Goal: Information Seeking & Learning: Learn about a topic

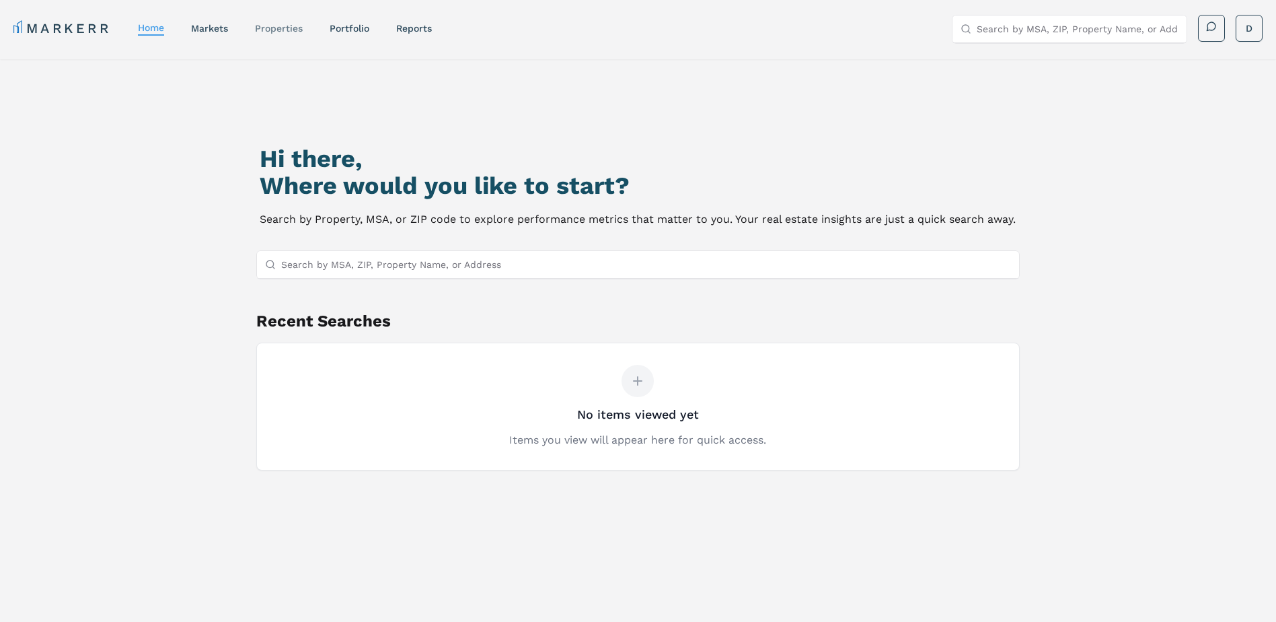
click at [300, 27] on link "properties" at bounding box center [279, 28] width 48 height 11
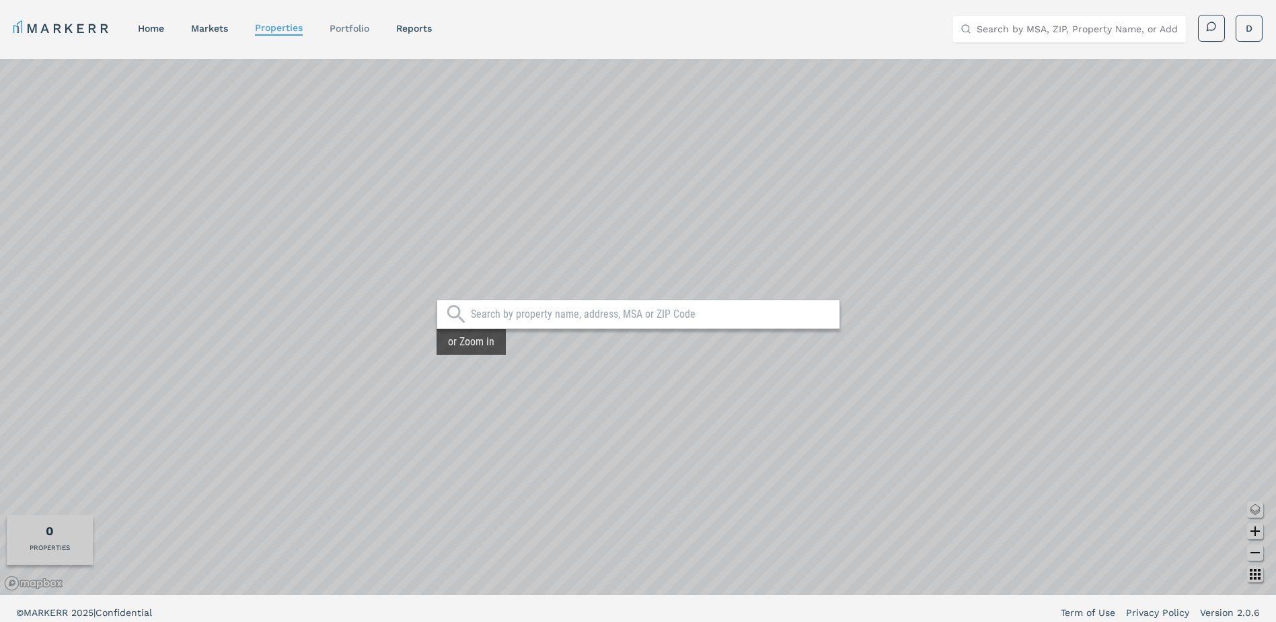
click at [340, 24] on link "Portfolio" at bounding box center [350, 28] width 40 height 11
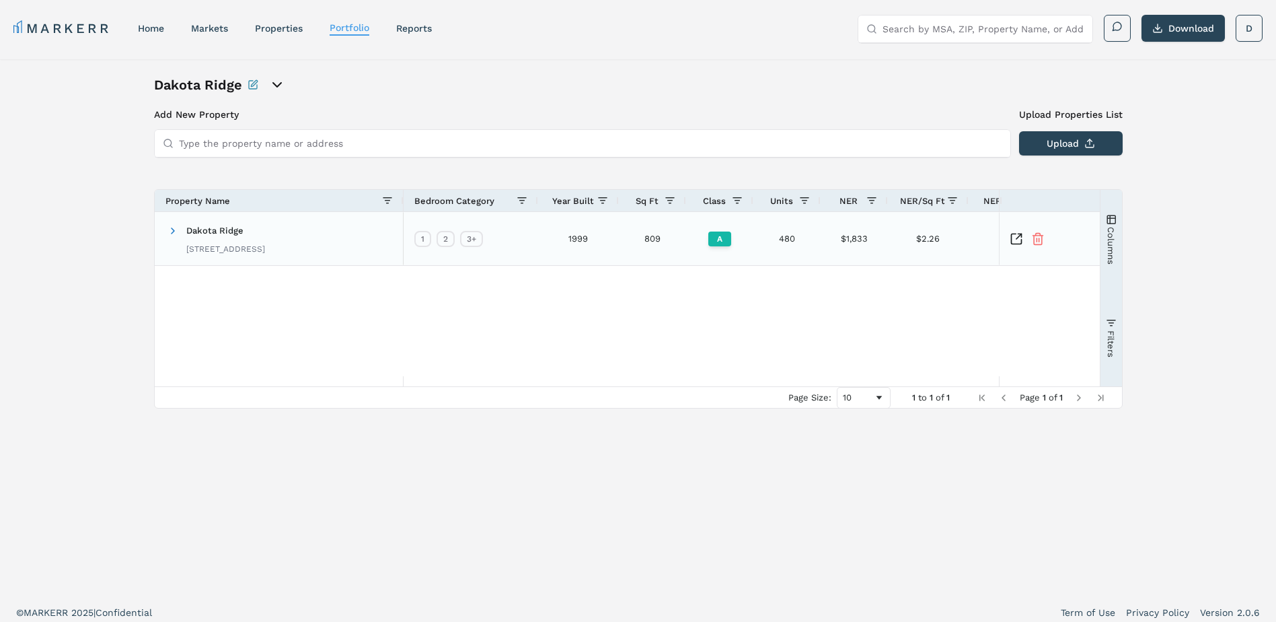
click at [258, 219] on div "Dakota Ridge 13310 W Coal Mine Dr, Littleton, CO 80127" at bounding box center [225, 238] width 79 height 42
click at [244, 236] on div "Dakota Ridge 13310 W Coal Mine Dr, Littleton, CO 80127" at bounding box center [225, 238] width 79 height 42
click at [1017, 233] on icon "Inspect Comparable" at bounding box center [1016, 238] width 13 height 13
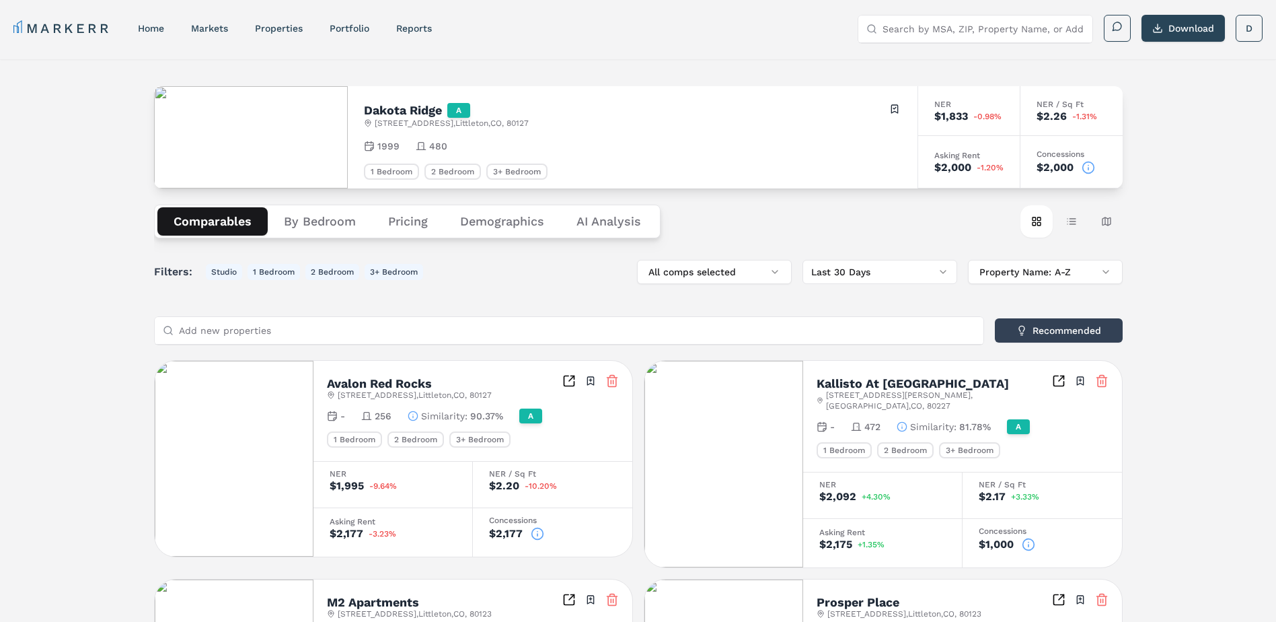
click at [1002, 24] on input "Search by MSA, ZIP, Property Name, or Address" at bounding box center [984, 28] width 202 height 27
type input "80127"
click at [1040, 55] on div "80127, [GEOGRAPHIC_DATA], [US_STATE] ZIP" at bounding box center [975, 61] width 234 height 35
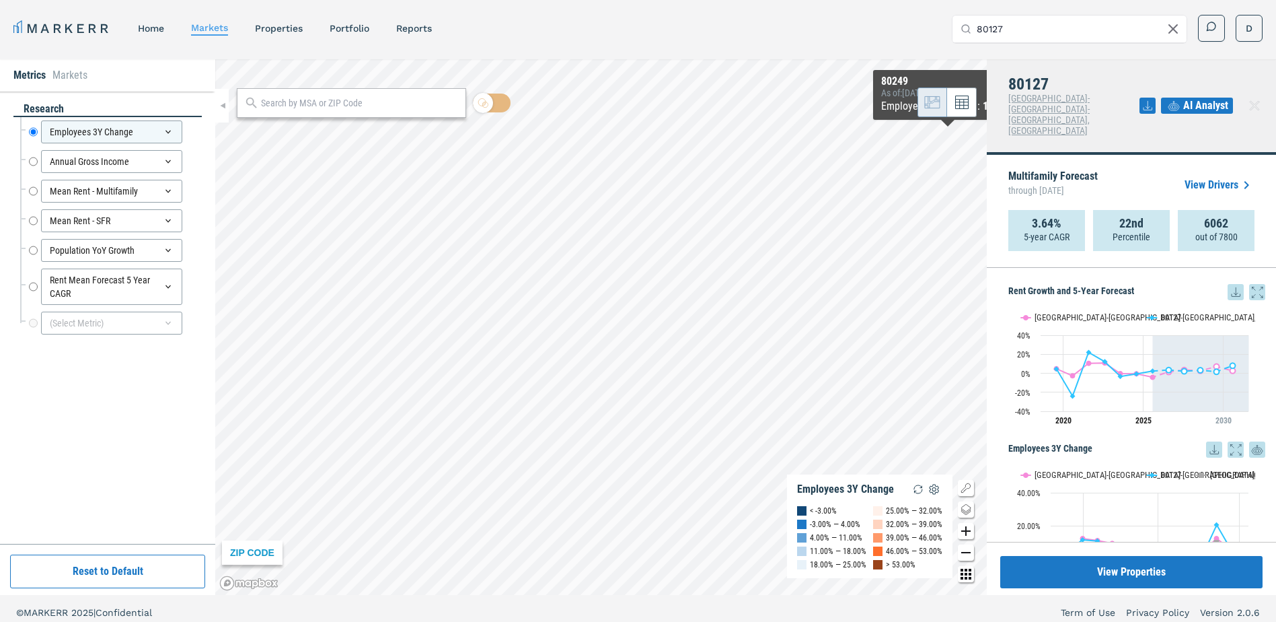
click at [1186, 98] on span "AI Analyst" at bounding box center [1206, 106] width 45 height 16
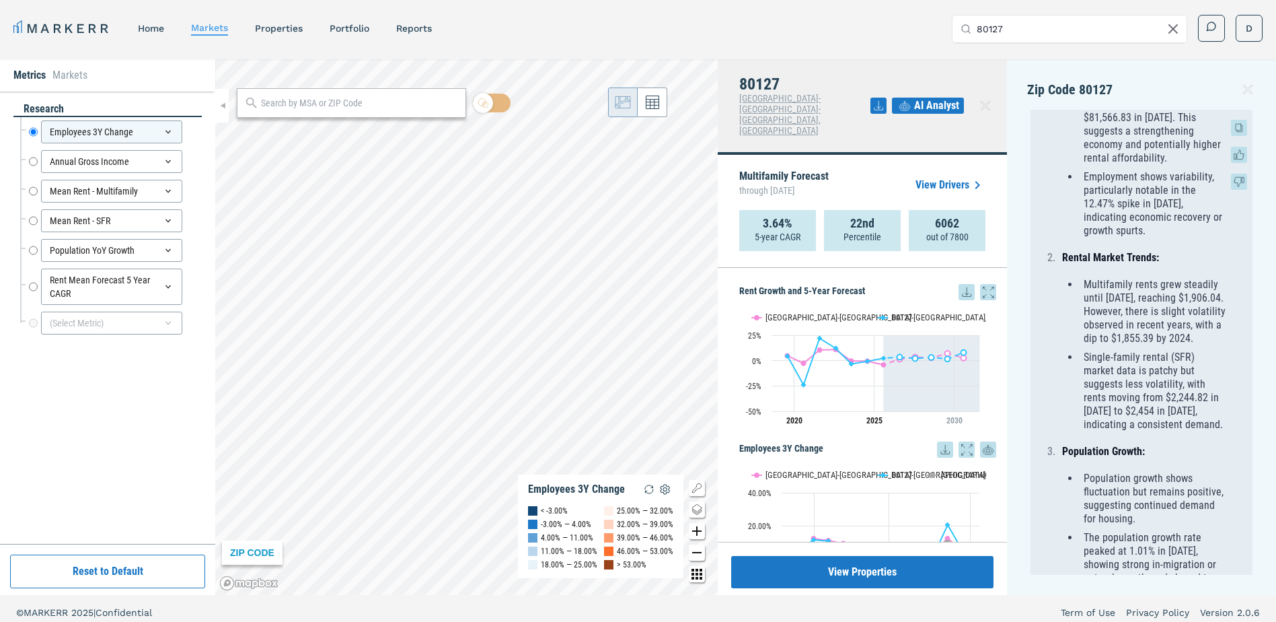
scroll to position [404, 0]
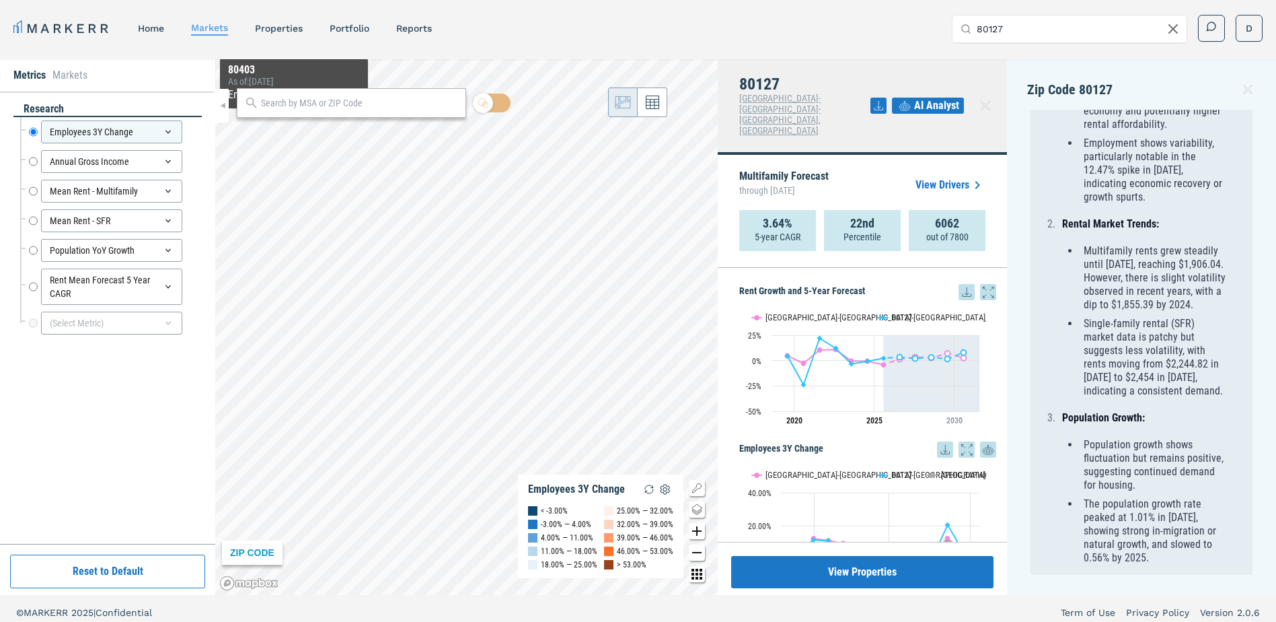
click at [349, 106] on input "text" at bounding box center [360, 103] width 198 height 14
type input "80127"
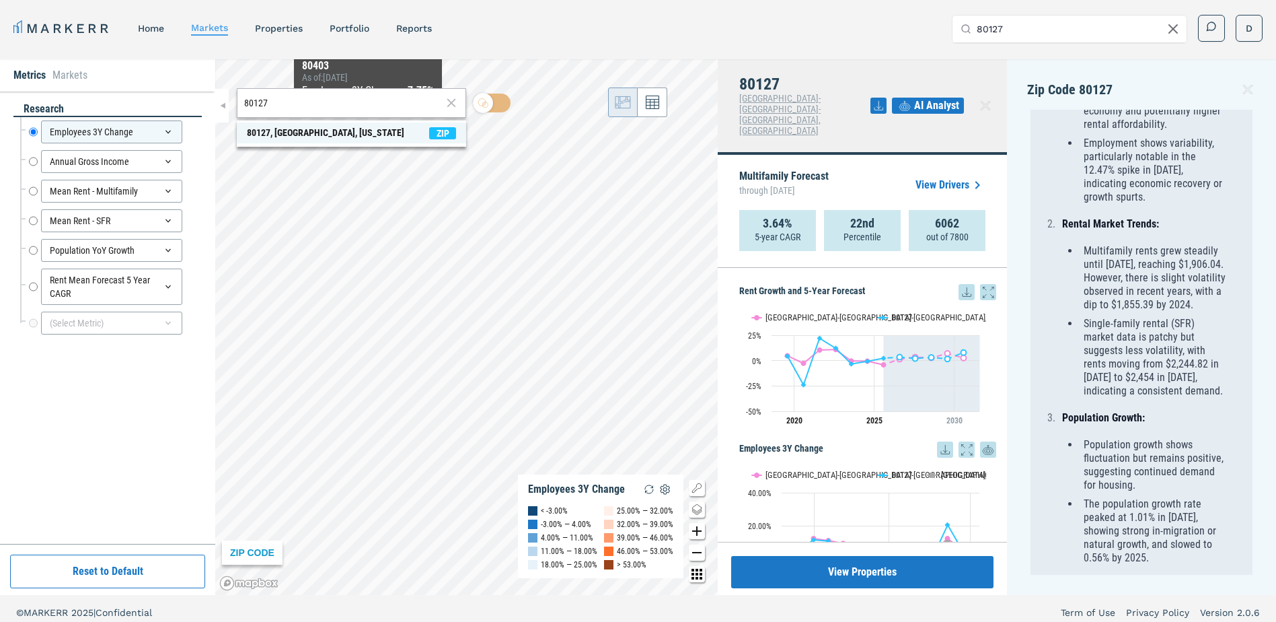
click at [417, 133] on span "80127, [GEOGRAPHIC_DATA], [US_STATE] ZIP" at bounding box center [351, 132] width 229 height 21
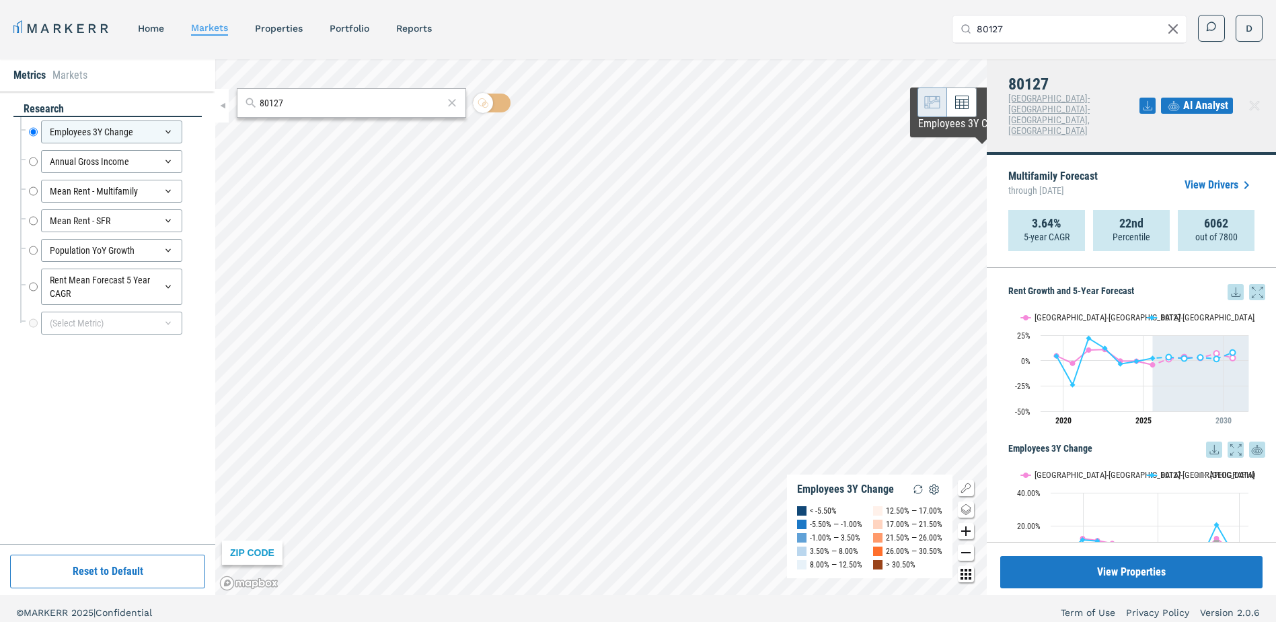
click at [1197, 98] on span "AI Analyst" at bounding box center [1206, 106] width 45 height 16
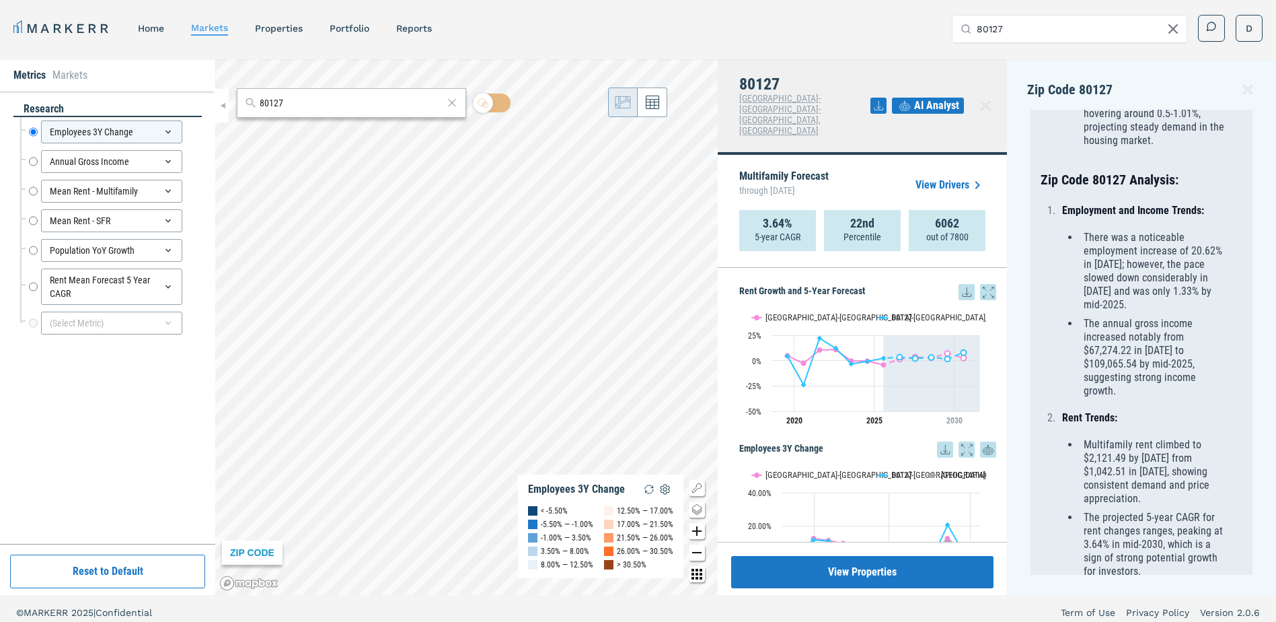
scroll to position [700, 0]
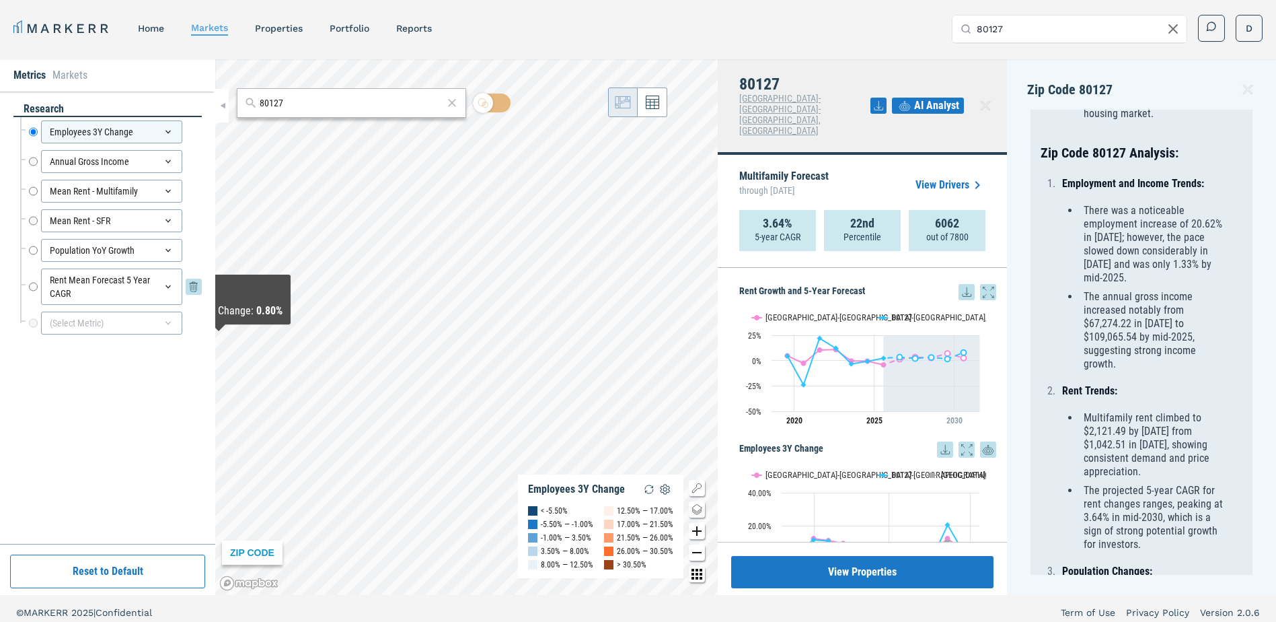
click at [165, 285] on icon at bounding box center [168, 286] width 11 height 11
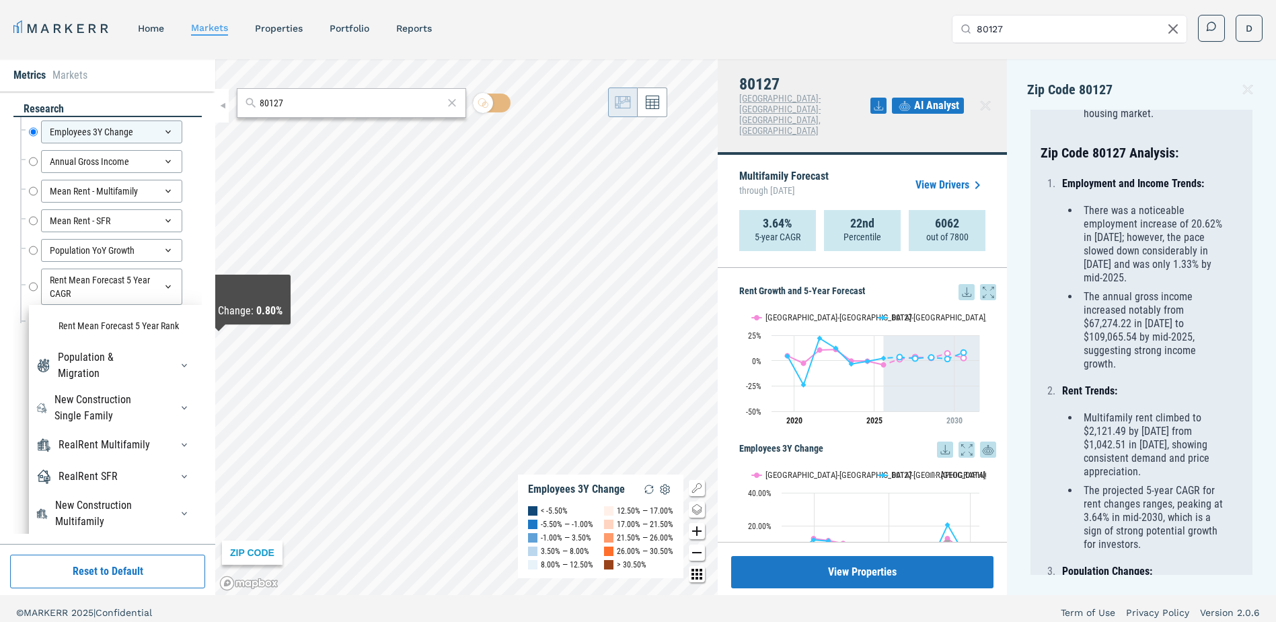
scroll to position [161, 0]
click at [179, 439] on icon "button" at bounding box center [184, 442] width 11 height 11
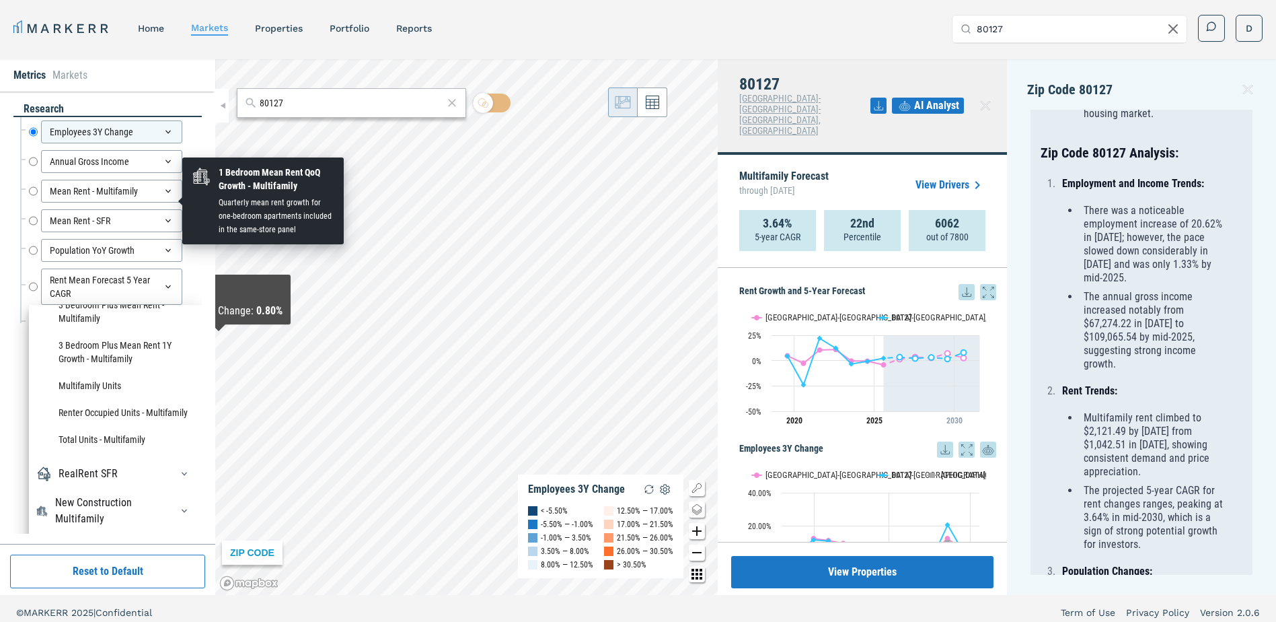
scroll to position [1776, 0]
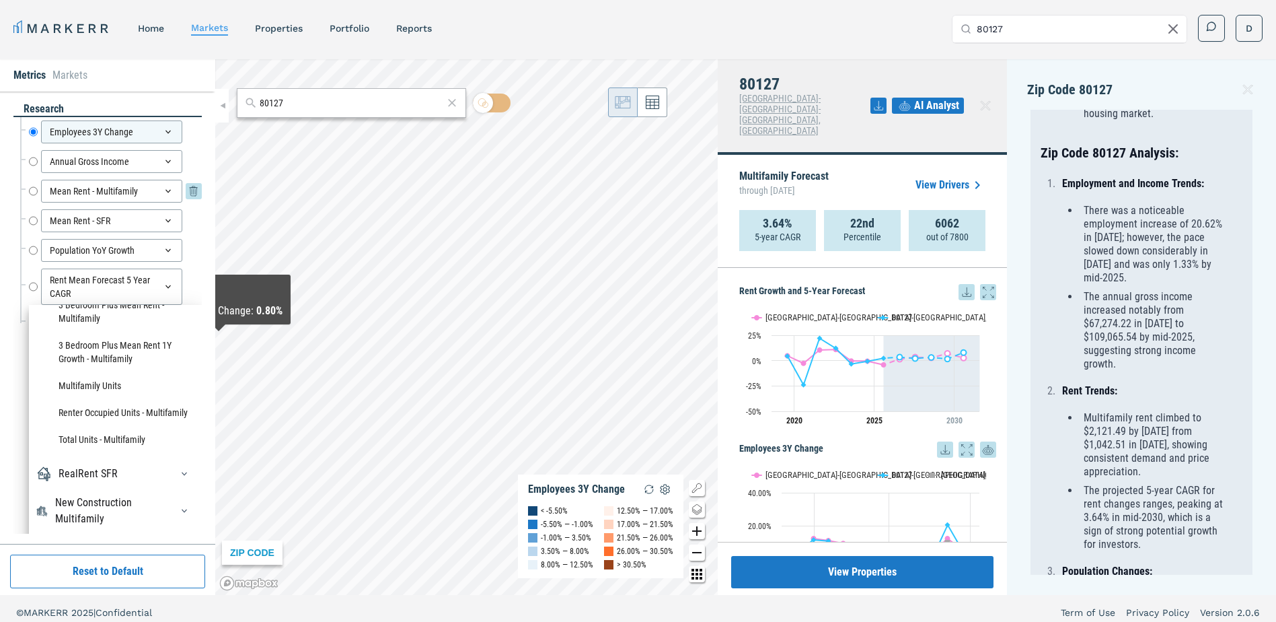
click at [29, 191] on input "Mean Rent - Multifamily" at bounding box center [33, 191] width 9 height 23
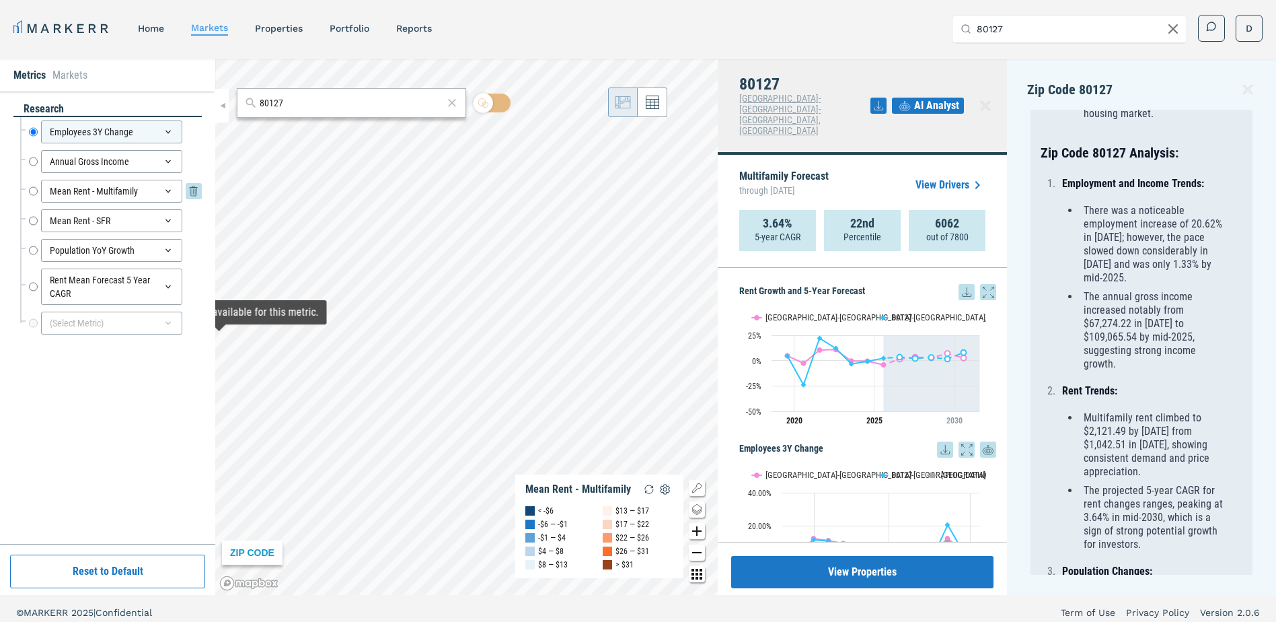
radio input "false"
radio input "true"
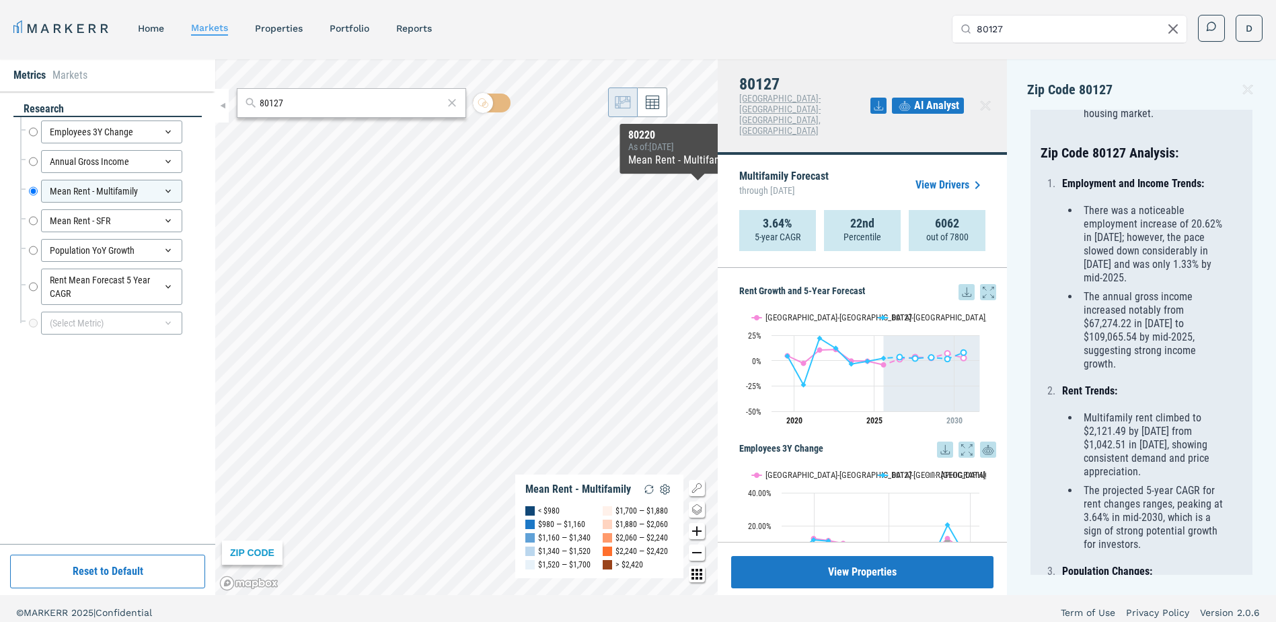
click at [923, 98] on span "AI Analyst" at bounding box center [936, 106] width 45 height 16
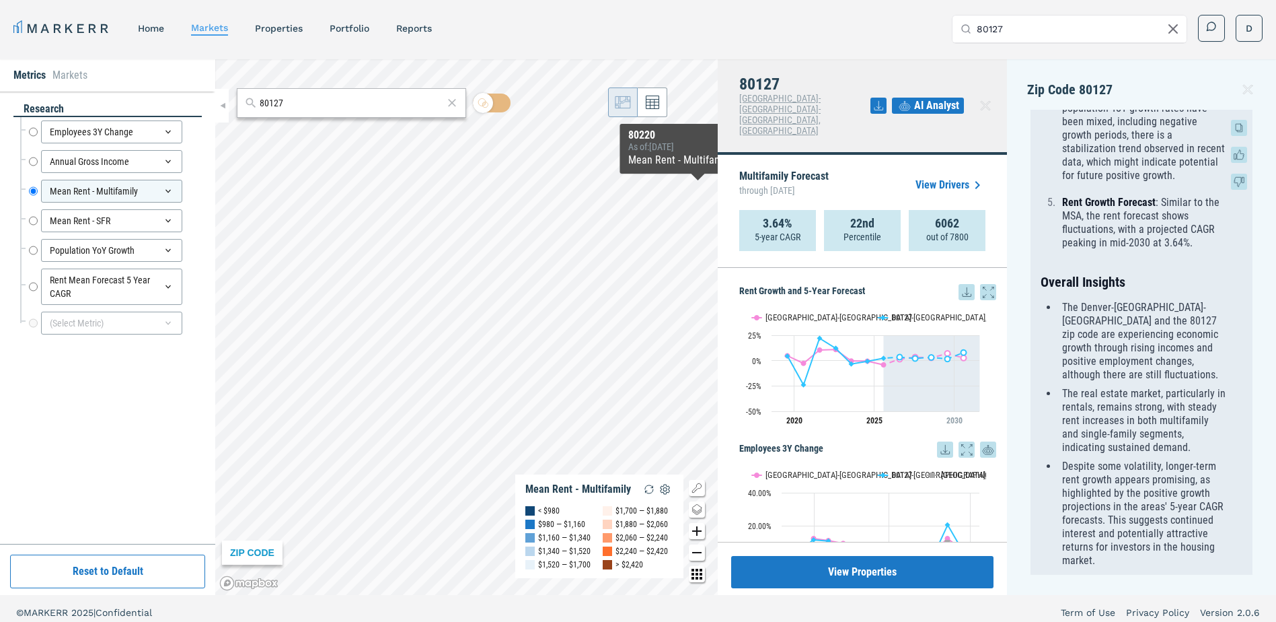
scroll to position [1263, 0]
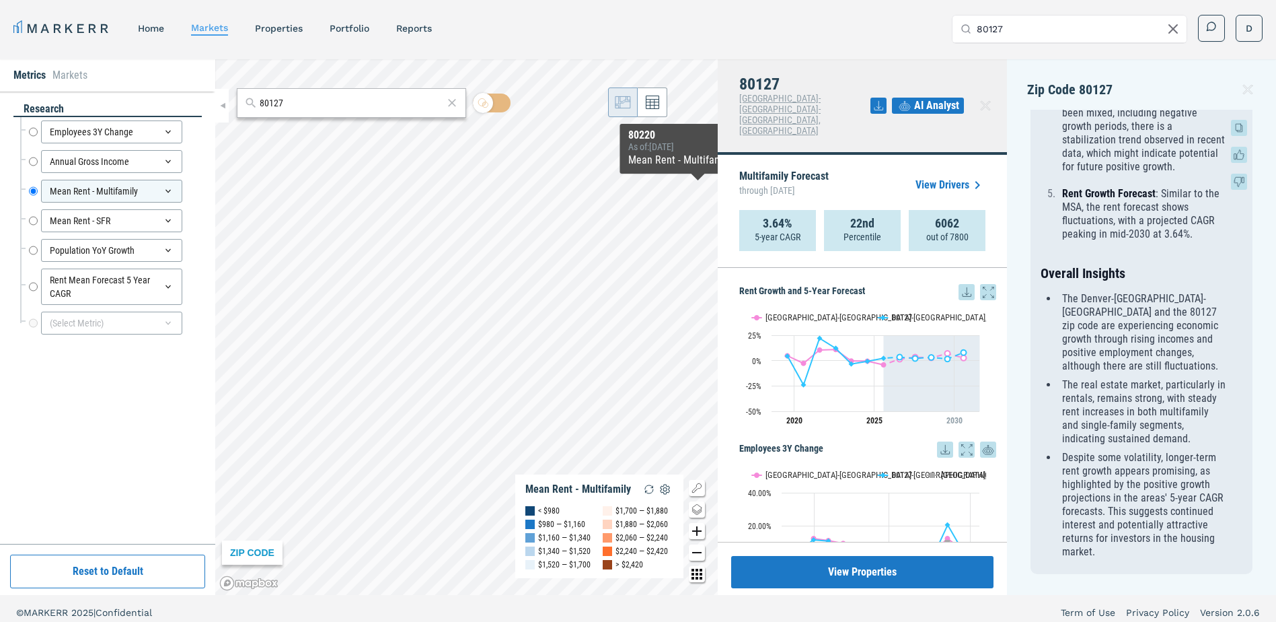
click at [1237, 131] on icon at bounding box center [1238, 127] width 5 height 7
click at [1239, 128] on icon at bounding box center [1239, 128] width 16 height 16
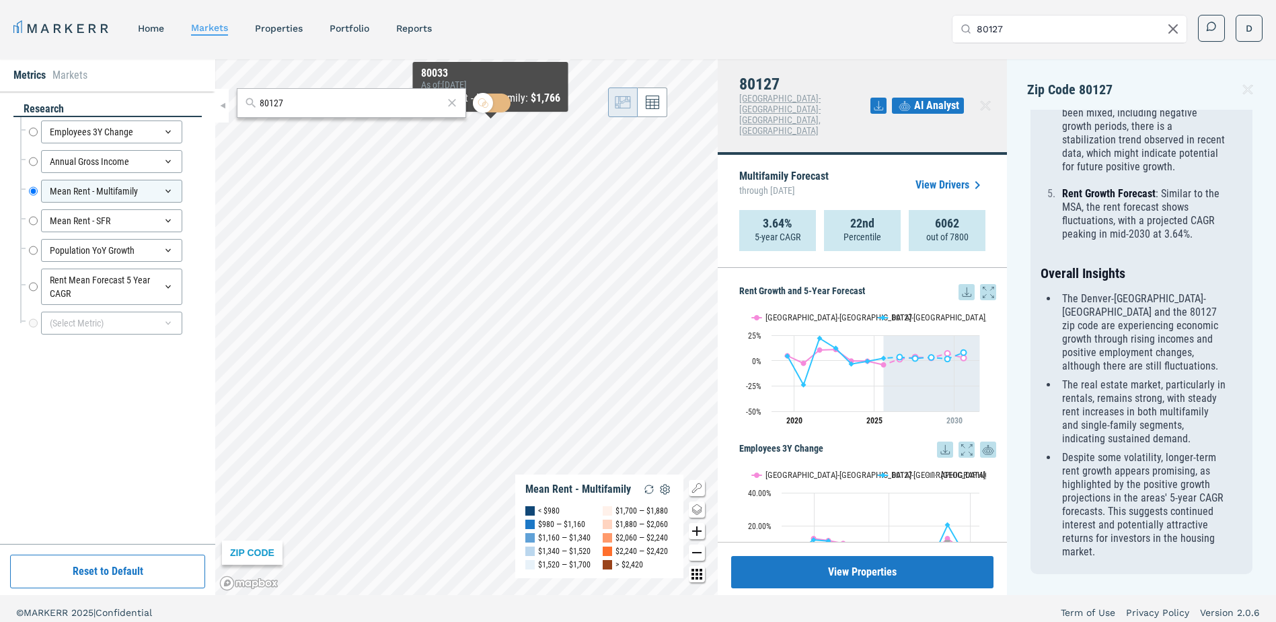
click at [159, 36] on nav "MARKERR home markets properties Portfolio reports" at bounding box center [222, 28] width 419 height 19
click at [155, 31] on link "home" at bounding box center [151, 28] width 26 height 11
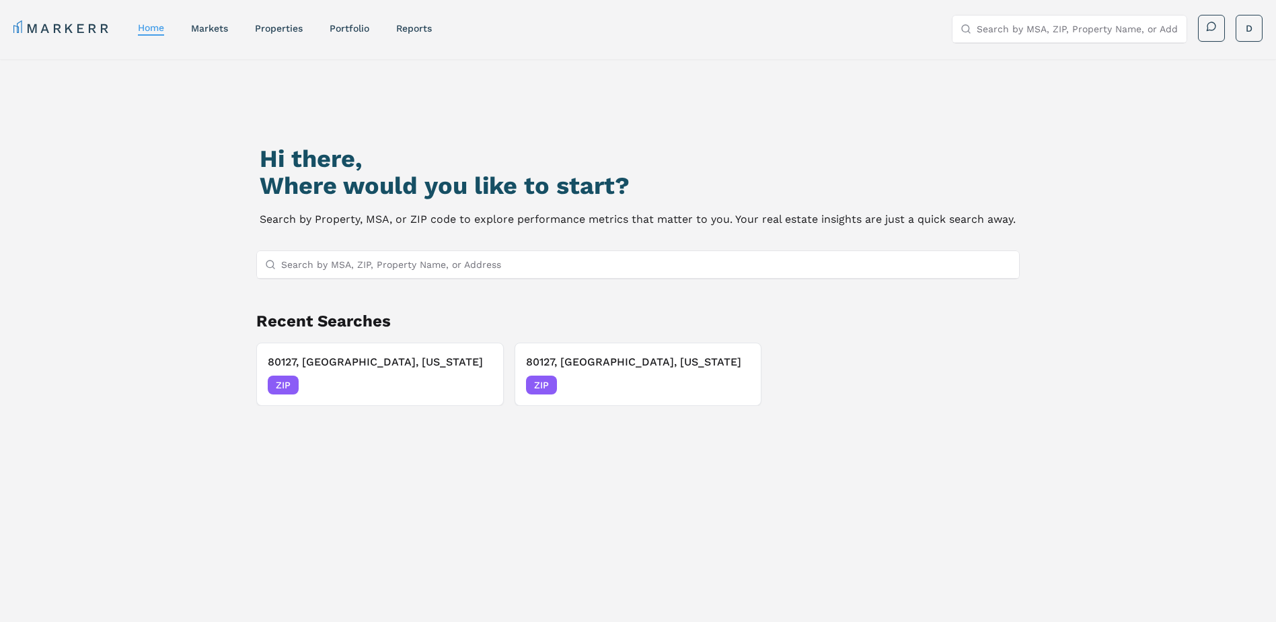
click at [340, 37] on nav "MARKERR home markets properties Portfolio reports" at bounding box center [222, 28] width 419 height 19
click at [345, 31] on link "Portfolio" at bounding box center [350, 28] width 40 height 11
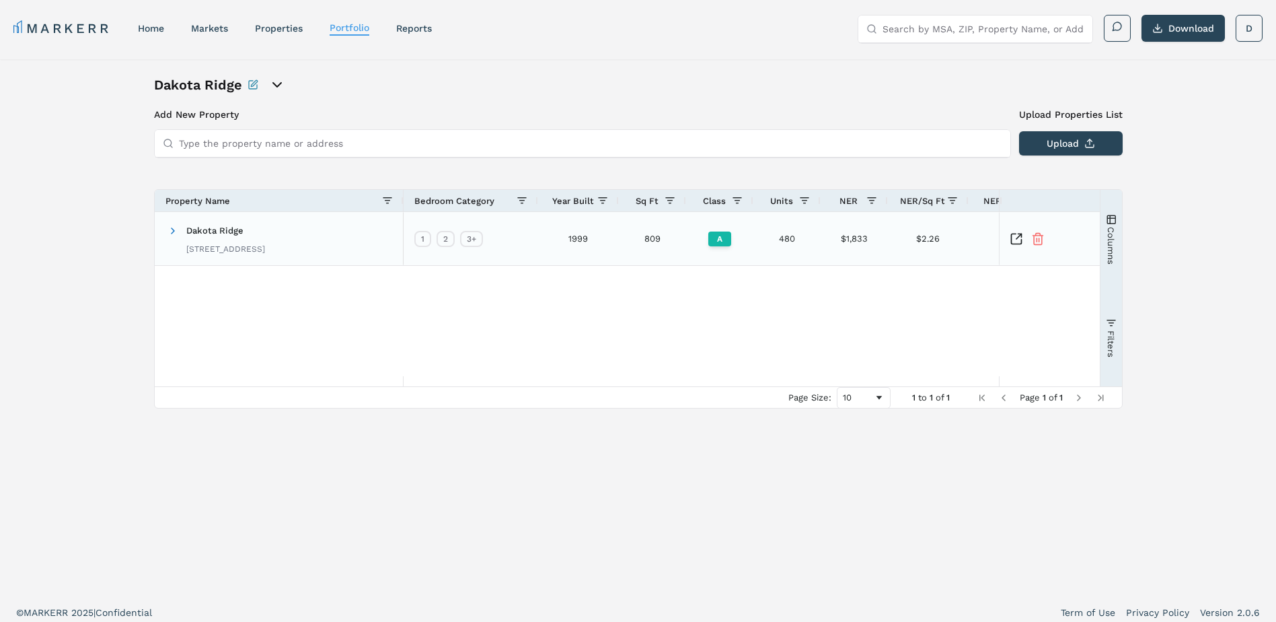
click at [1009, 239] on div at bounding box center [1049, 238] width 101 height 53
click at [1012, 238] on icon "Inspect Comparable" at bounding box center [1016, 238] width 13 height 13
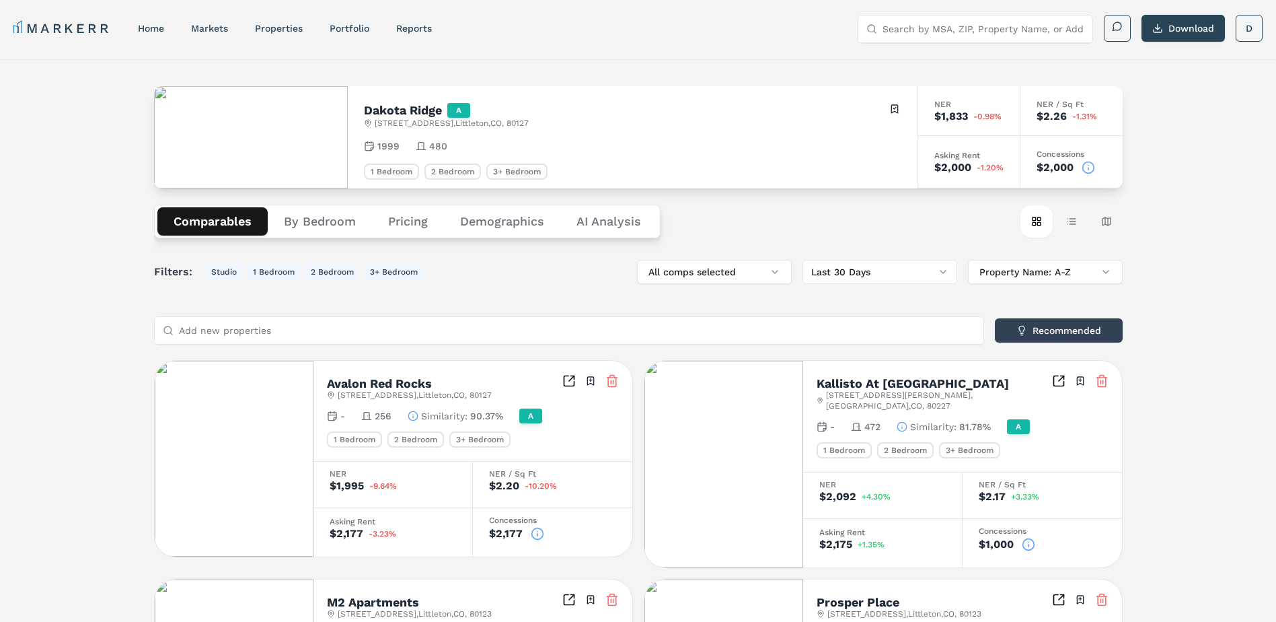
click at [585, 223] on Analysis "AI Analysis" at bounding box center [608, 221] width 97 height 28
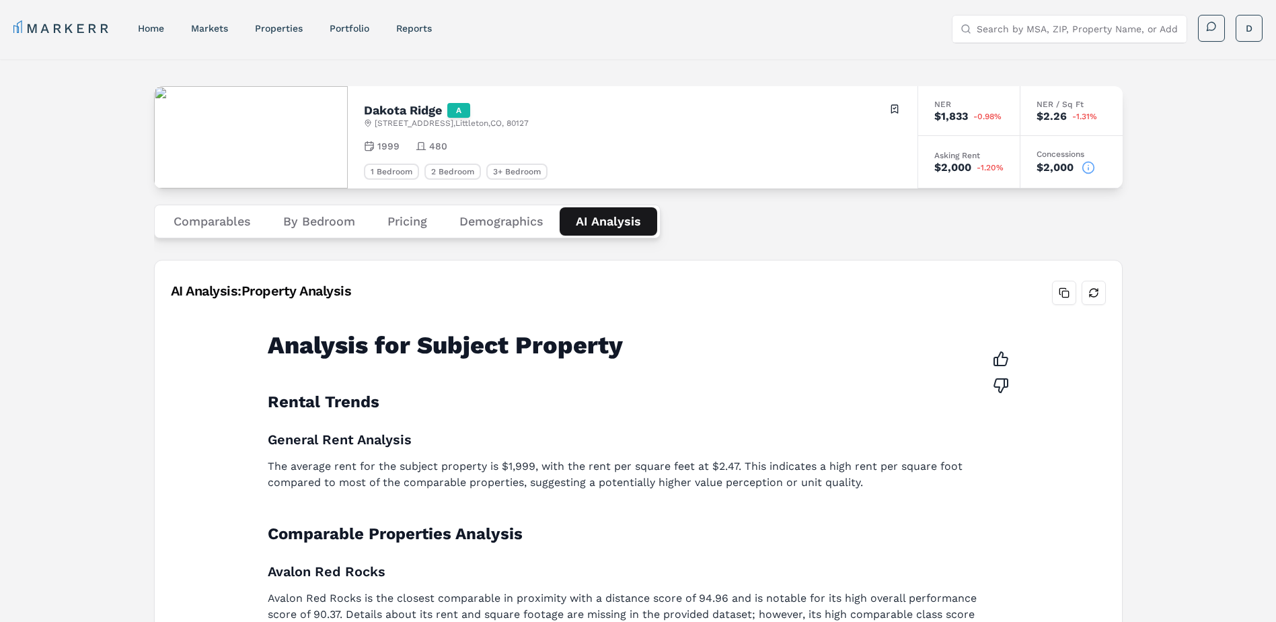
click at [207, 209] on button "Comparables" at bounding box center [212, 221] width 110 height 28
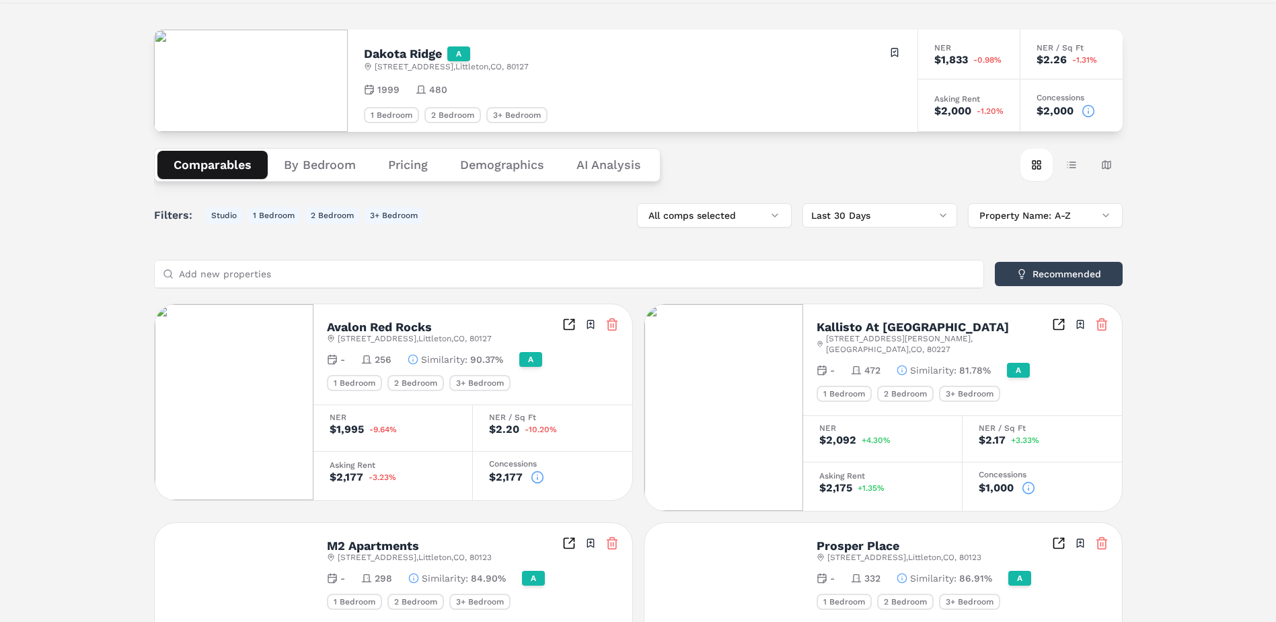
scroll to position [135, 0]
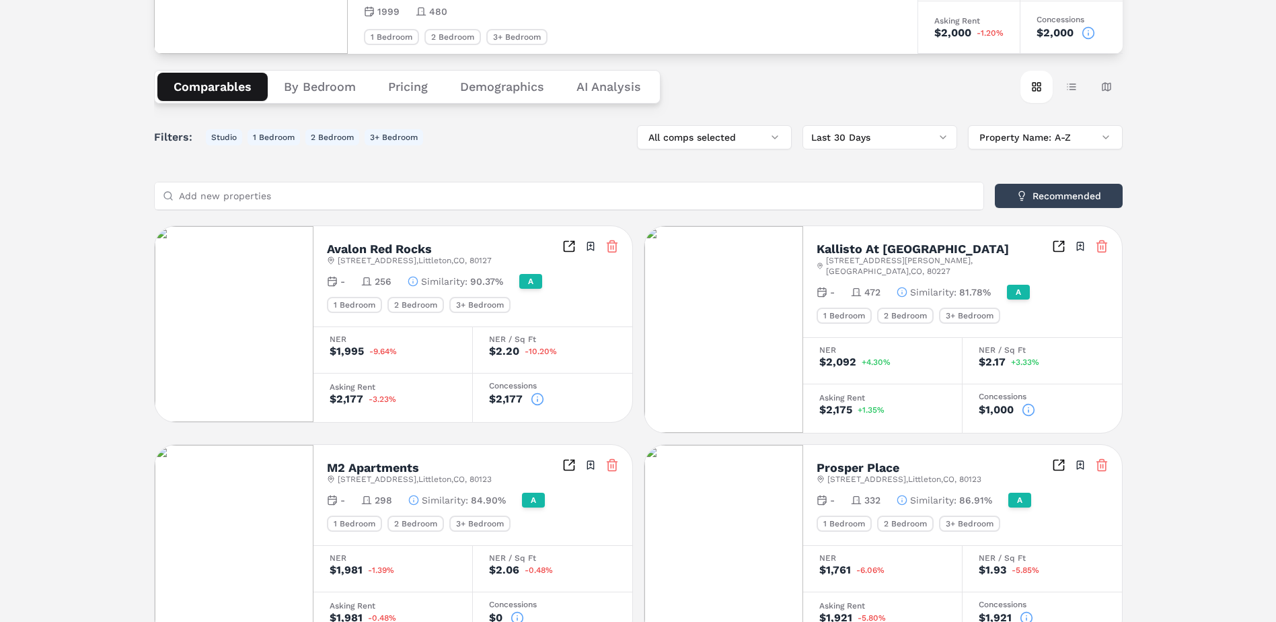
click at [248, 326] on img at bounding box center [234, 324] width 159 height 196
click at [570, 248] on icon "Inspect Comparables" at bounding box center [569, 246] width 13 height 13
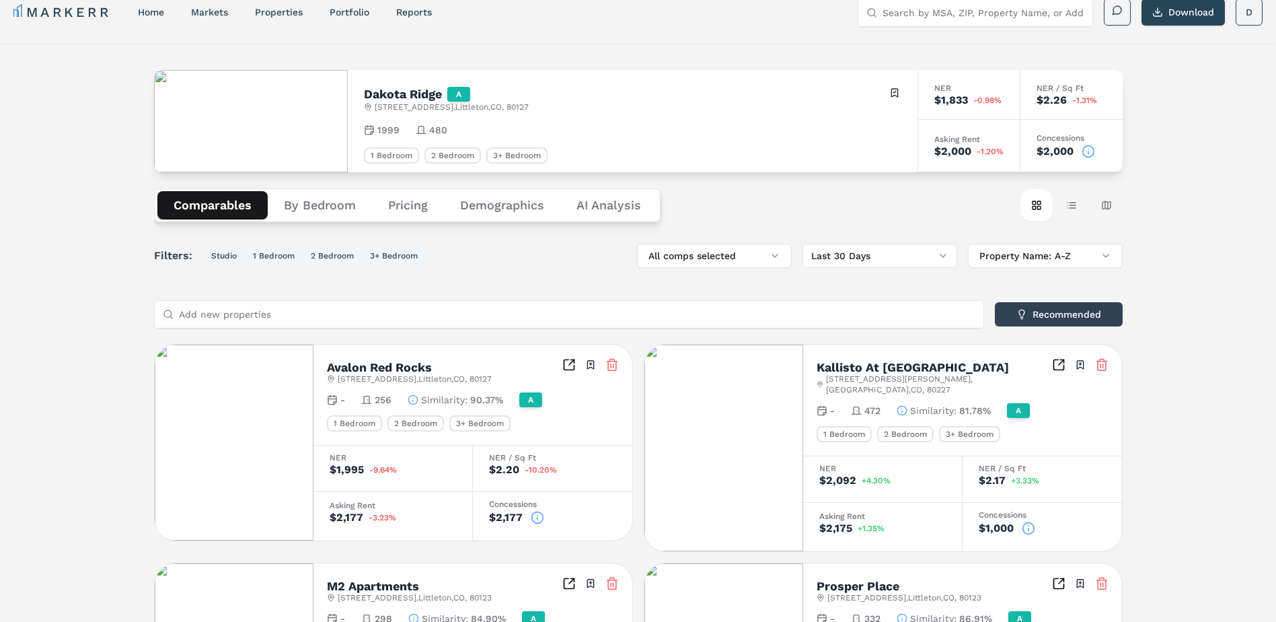
scroll to position [5, 0]
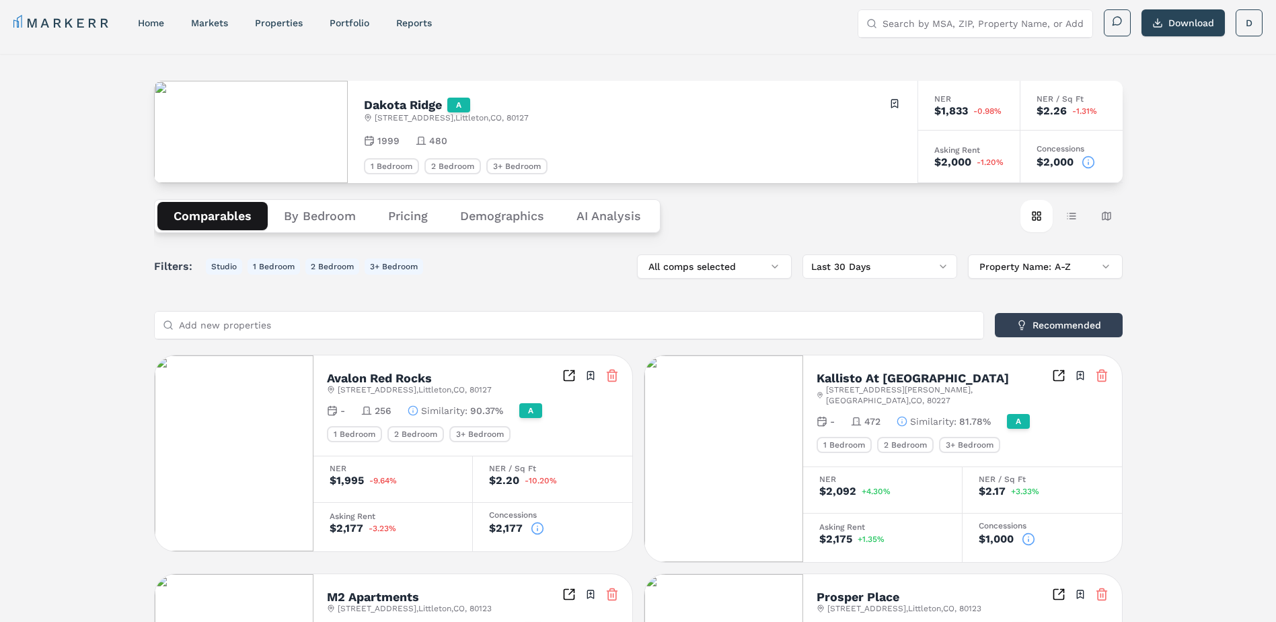
click at [612, 328] on input "Add new properties" at bounding box center [577, 325] width 797 height 27
click at [694, 266] on button "All comps selected" at bounding box center [714, 266] width 155 height 24
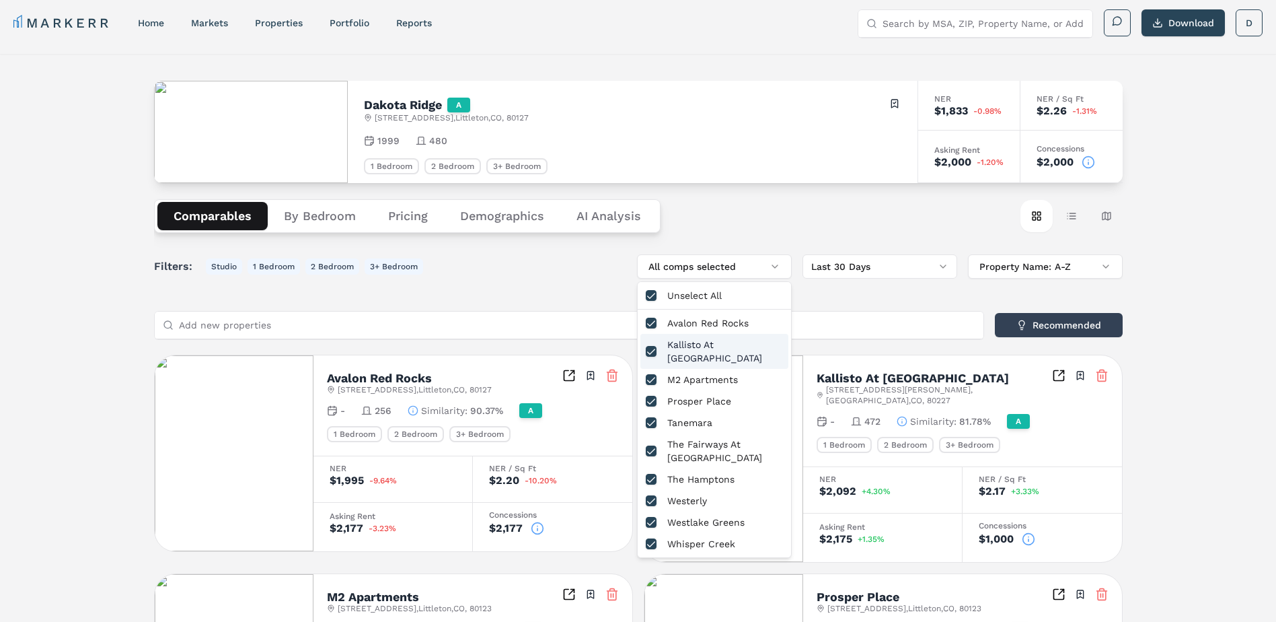
click at [684, 347] on div "Kallisto At Bear Creek" at bounding box center [715, 351] width 148 height 35
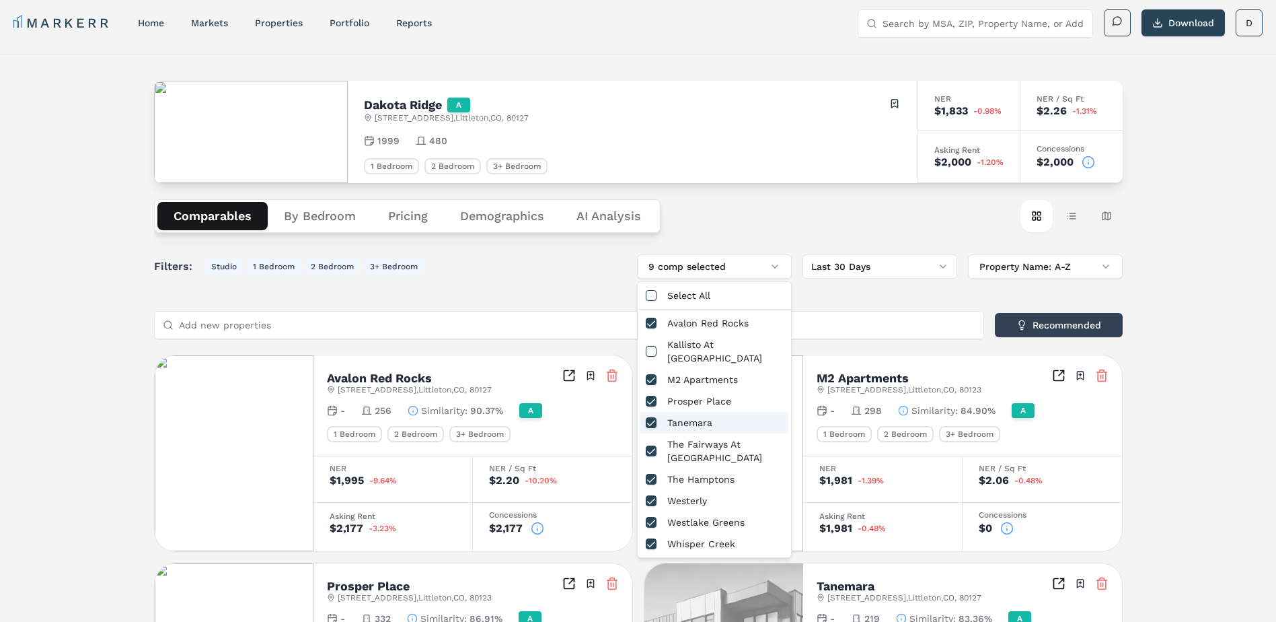
click at [682, 412] on div "Tanemara" at bounding box center [715, 423] width 148 height 22
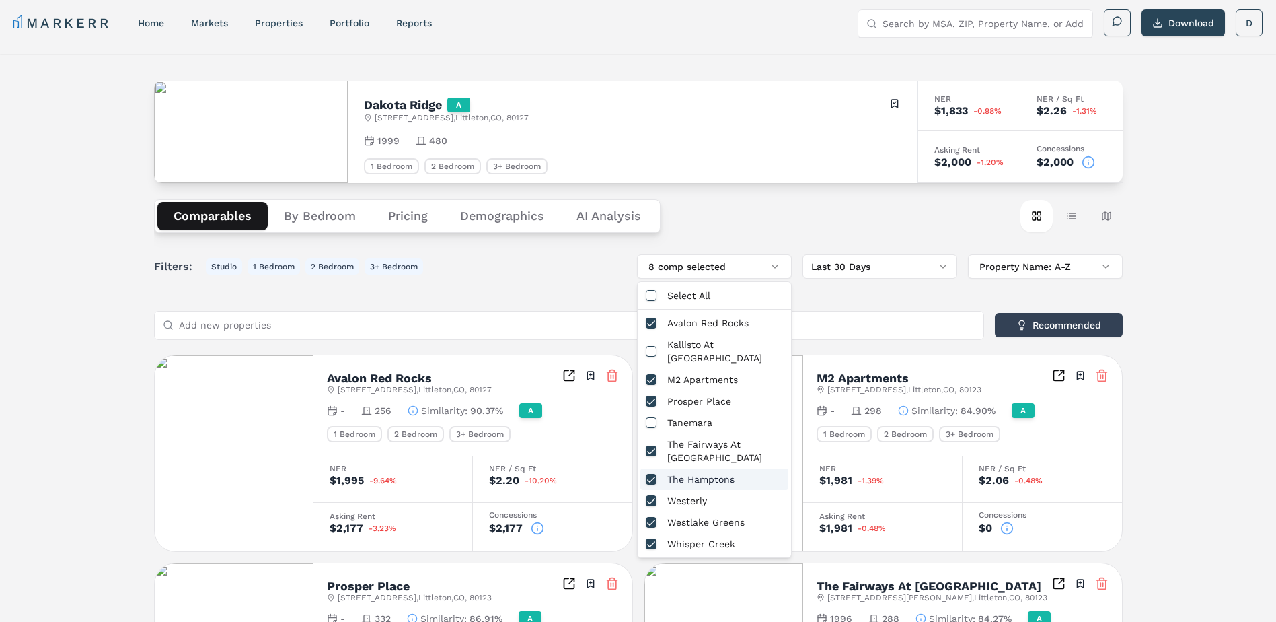
click at [696, 470] on div "The Hamptons" at bounding box center [715, 479] width 148 height 22
click at [688, 491] on div "Westerly" at bounding box center [715, 501] width 148 height 22
click at [691, 511] on div "Westlake Greens" at bounding box center [715, 522] width 148 height 22
click at [1176, 438] on div "Dakota Ridge A 13310 W Coal Mine Dr , Littleton , CO , 80127 Toggle portfolio m…" at bounding box center [638, 523] width 1276 height 938
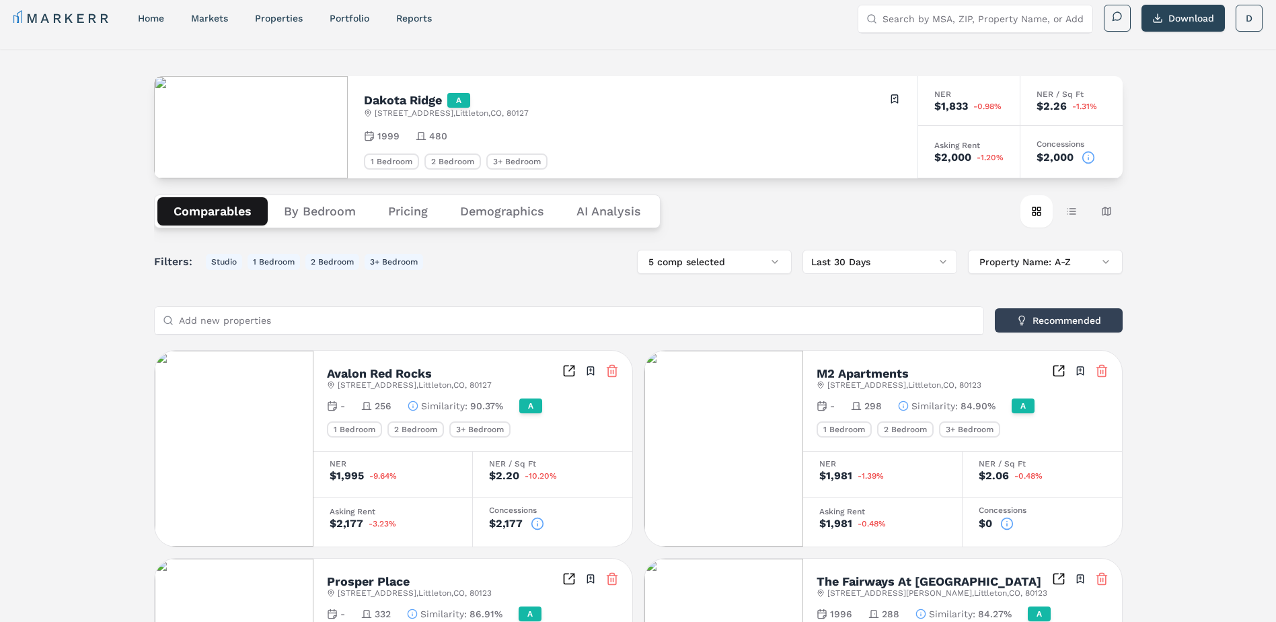
scroll to position [0, 0]
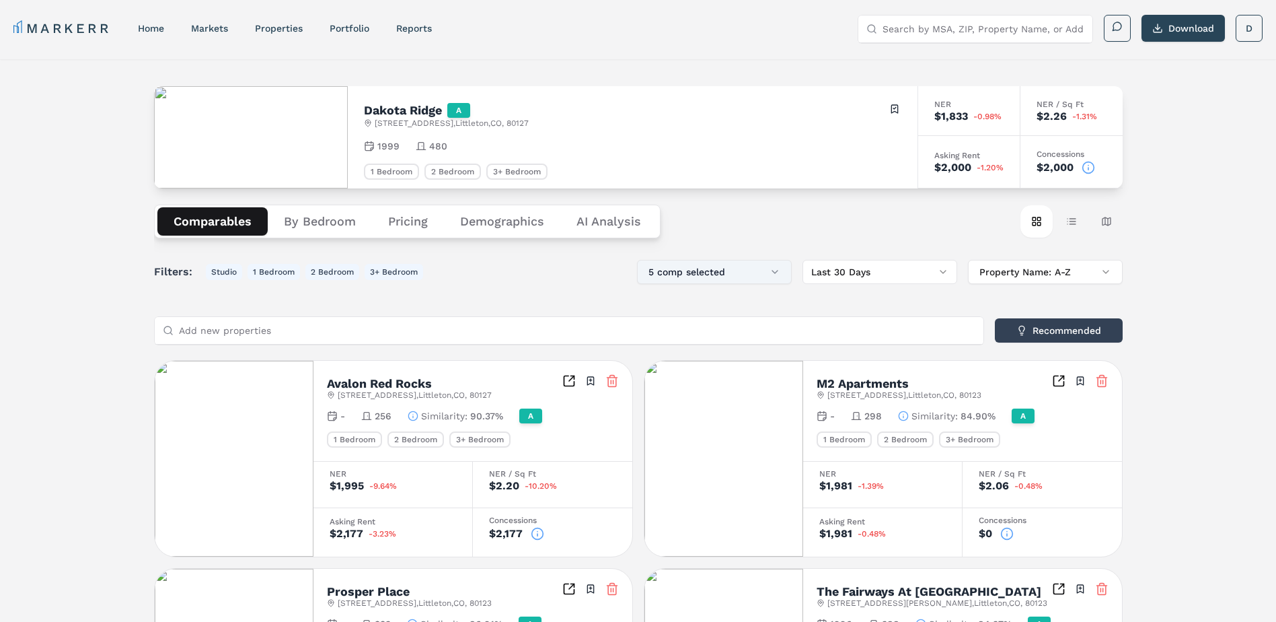
click at [747, 270] on button "5 comp selected" at bounding box center [714, 272] width 155 height 24
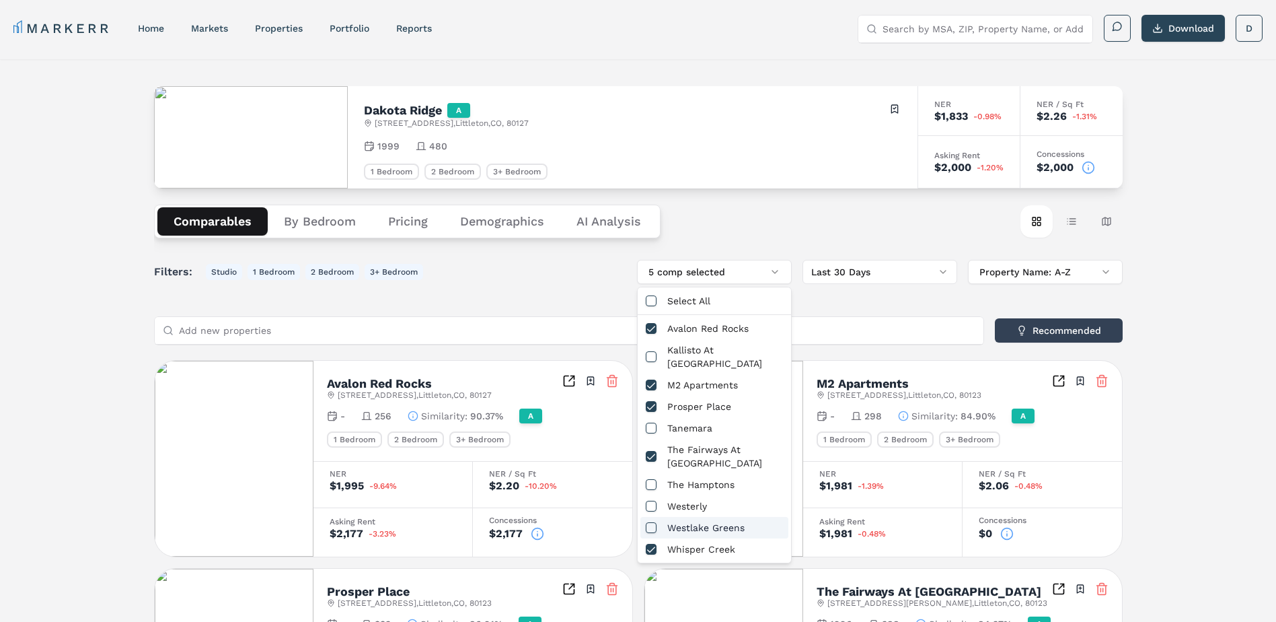
click at [1186, 389] on div "Dakota Ridge A 13310 W Coal Mine Dr , Littleton , CO , 80127 Toggle portfolio m…" at bounding box center [638, 528] width 1276 height 938
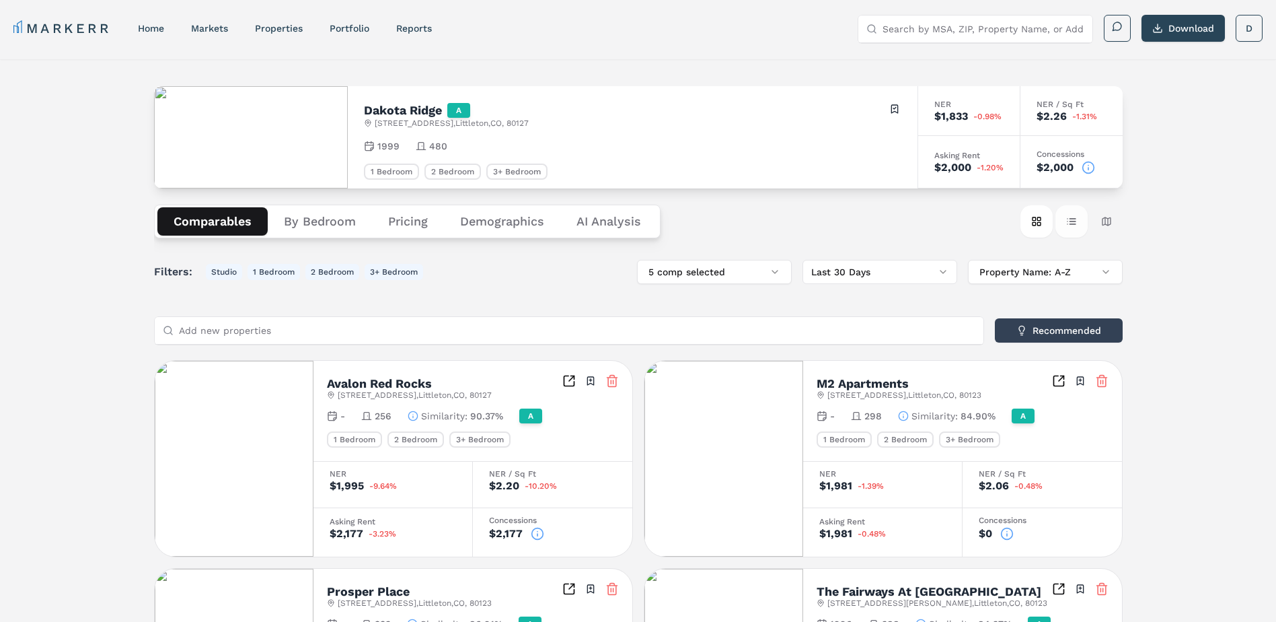
click at [1072, 225] on button "Table view" at bounding box center [1072, 221] width 32 height 32
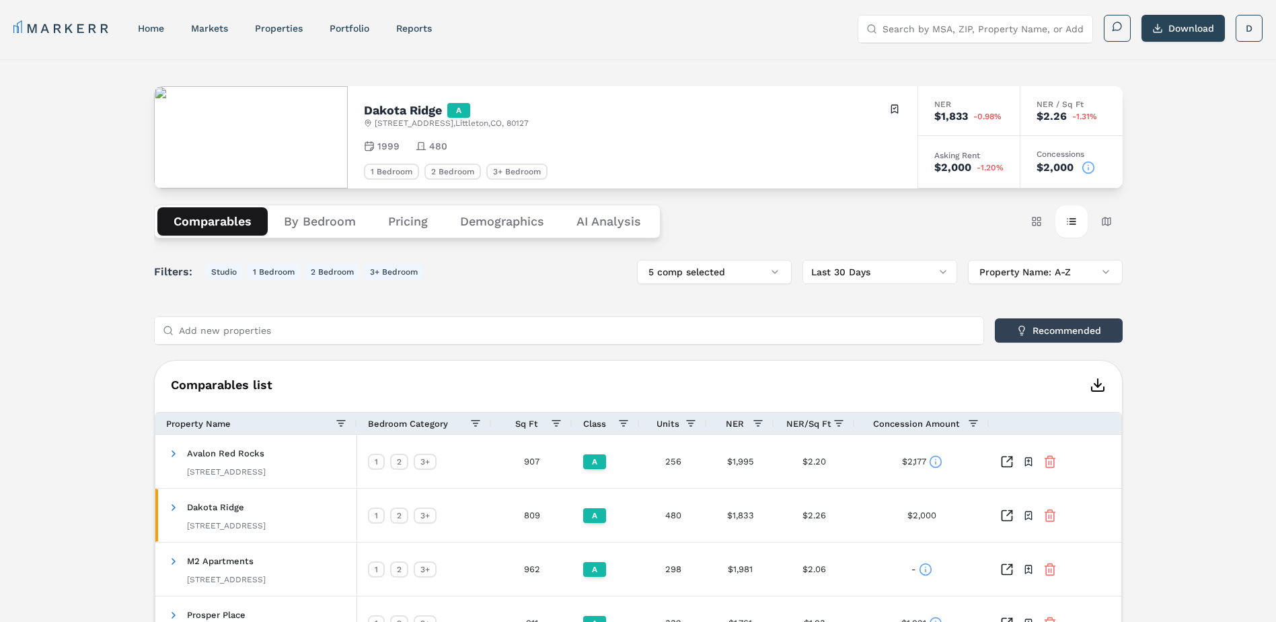
click at [476, 218] on button "Demographics" at bounding box center [502, 221] width 116 height 28
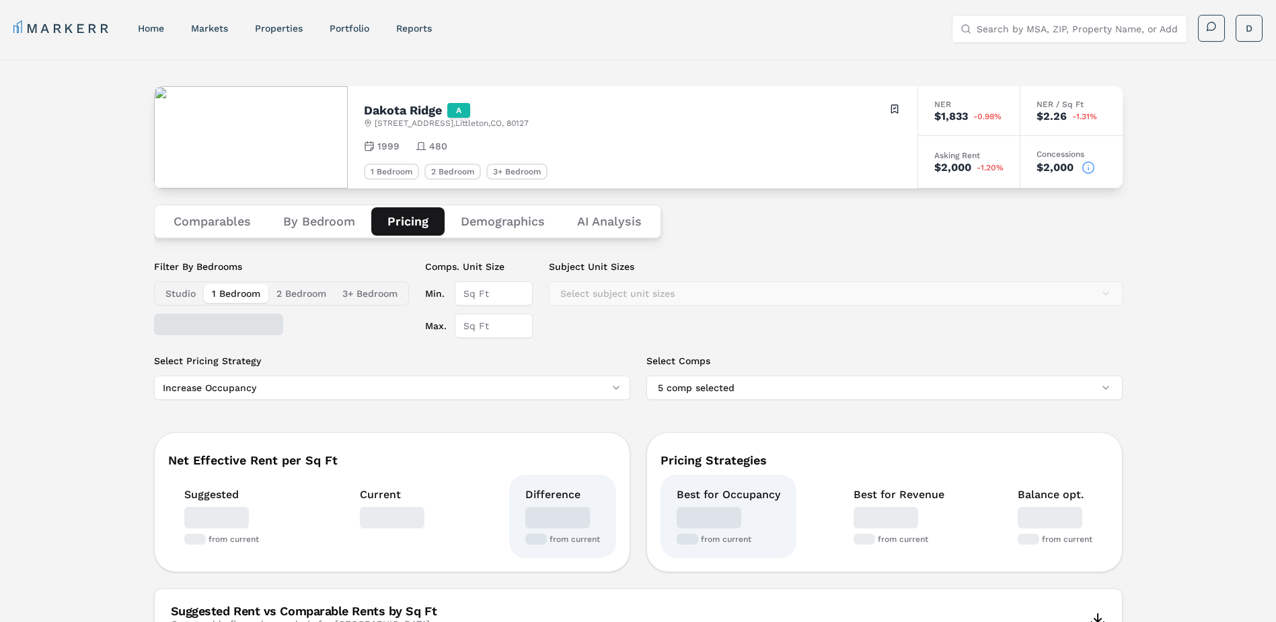
click at [405, 221] on button "Pricing" at bounding box center [407, 221] width 73 height 28
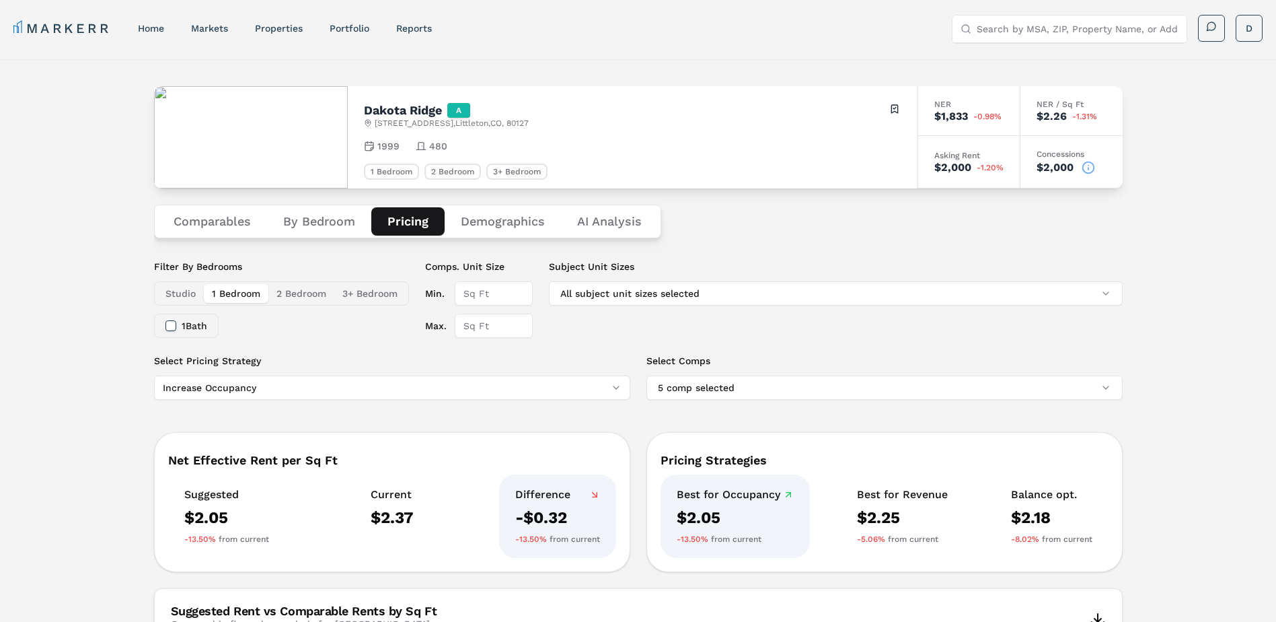
click at [228, 219] on button "Comparables" at bounding box center [212, 221] width 110 height 28
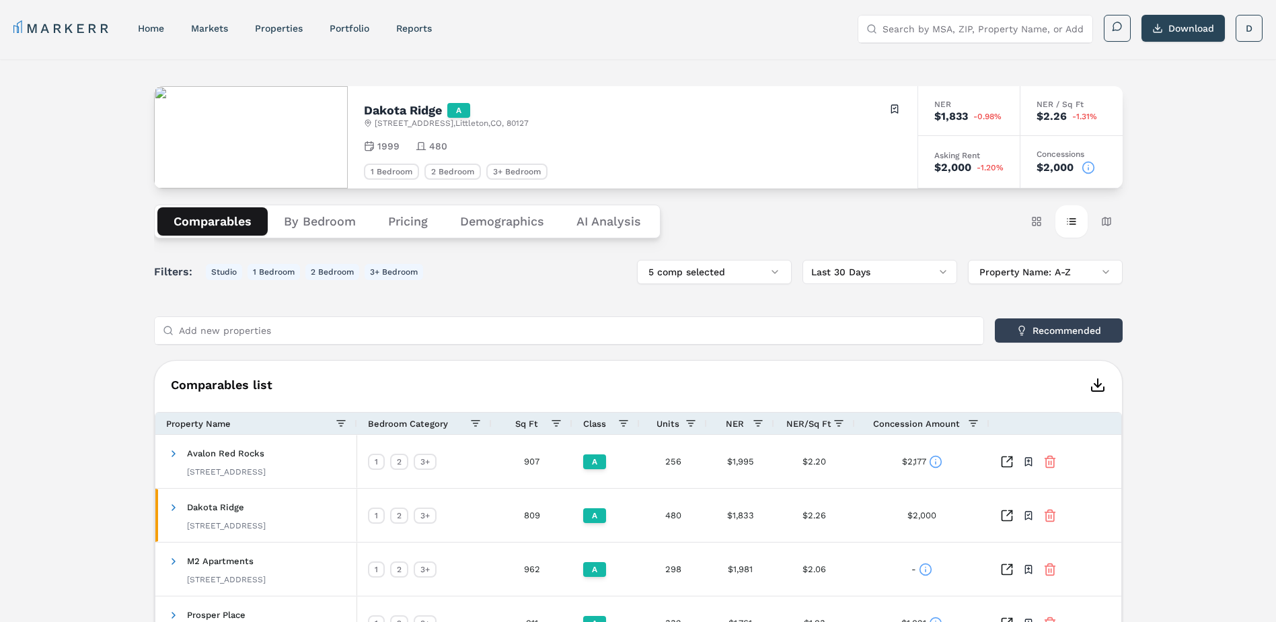
click at [927, 24] on input "Search by MSA, ZIP, Property Name, or Address" at bounding box center [984, 28] width 202 height 27
click at [213, 33] on link "markets" at bounding box center [209, 28] width 37 height 11
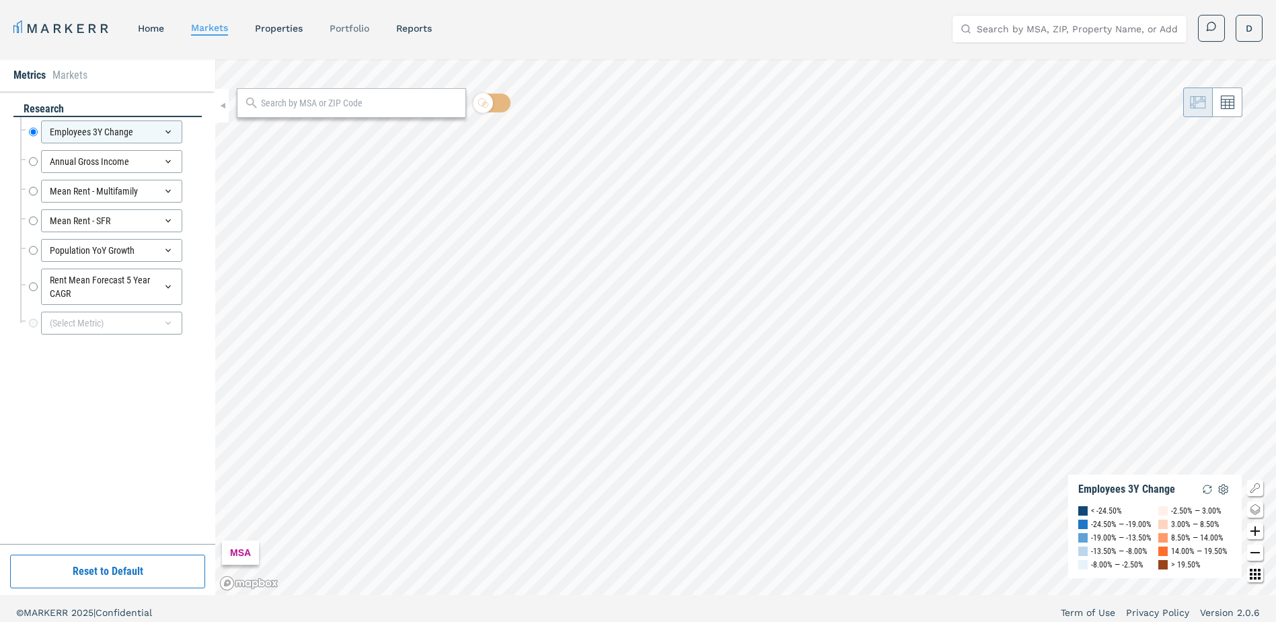
click at [343, 28] on link "Portfolio" at bounding box center [350, 28] width 40 height 11
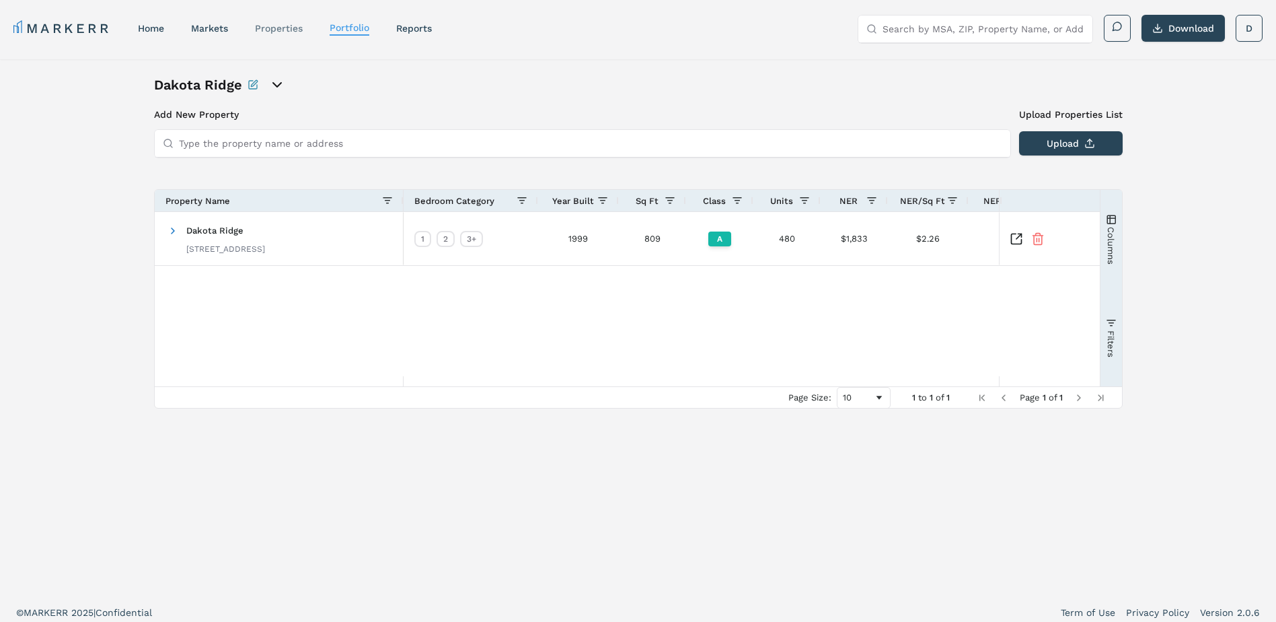
click at [273, 30] on link "properties" at bounding box center [279, 28] width 48 height 11
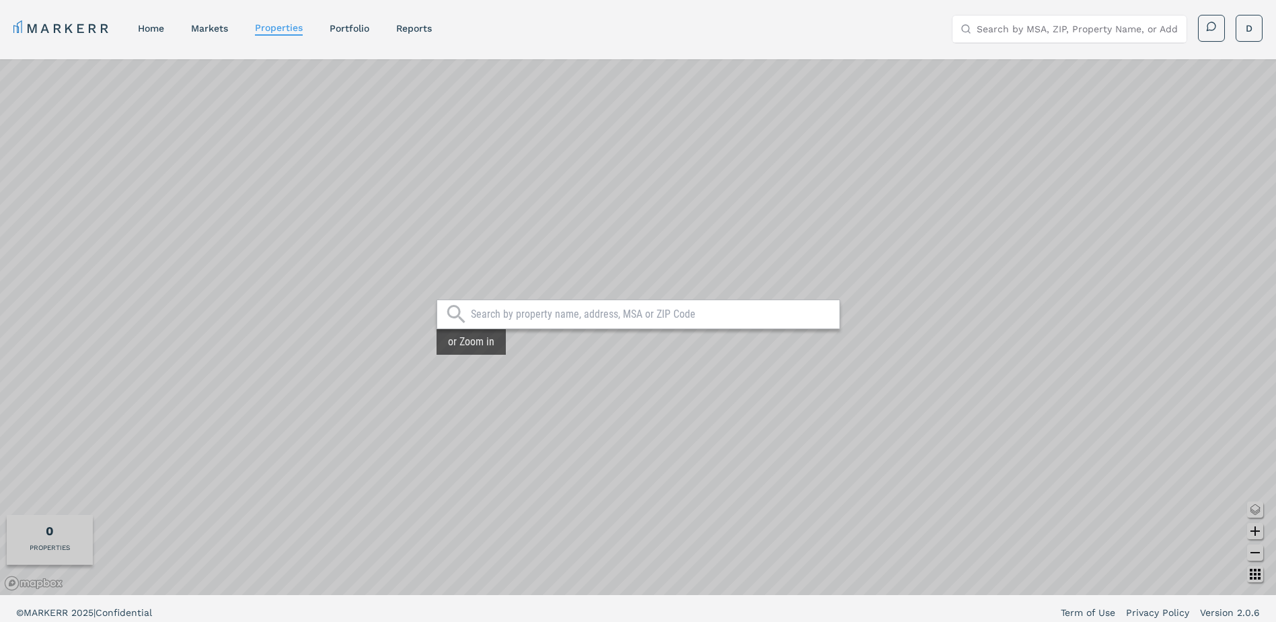
click at [520, 310] on input "text" at bounding box center [652, 314] width 362 height 13
type input "80127"
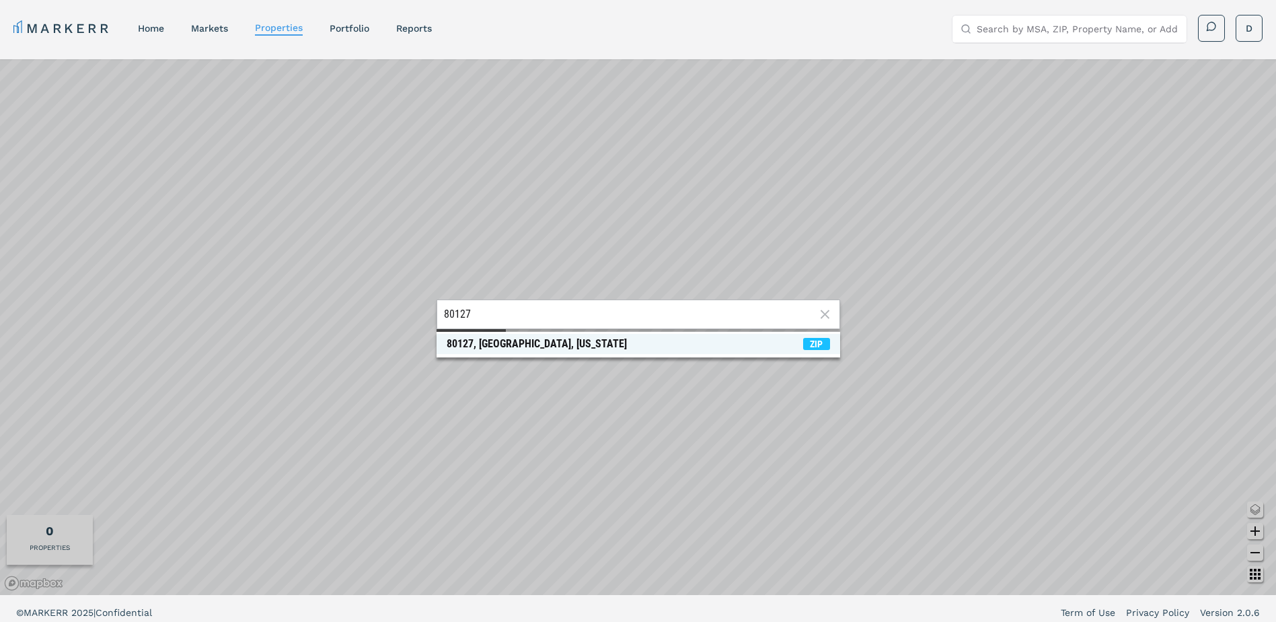
click at [517, 349] on div "80127, Littleton, Colorado" at bounding box center [537, 343] width 180 height 13
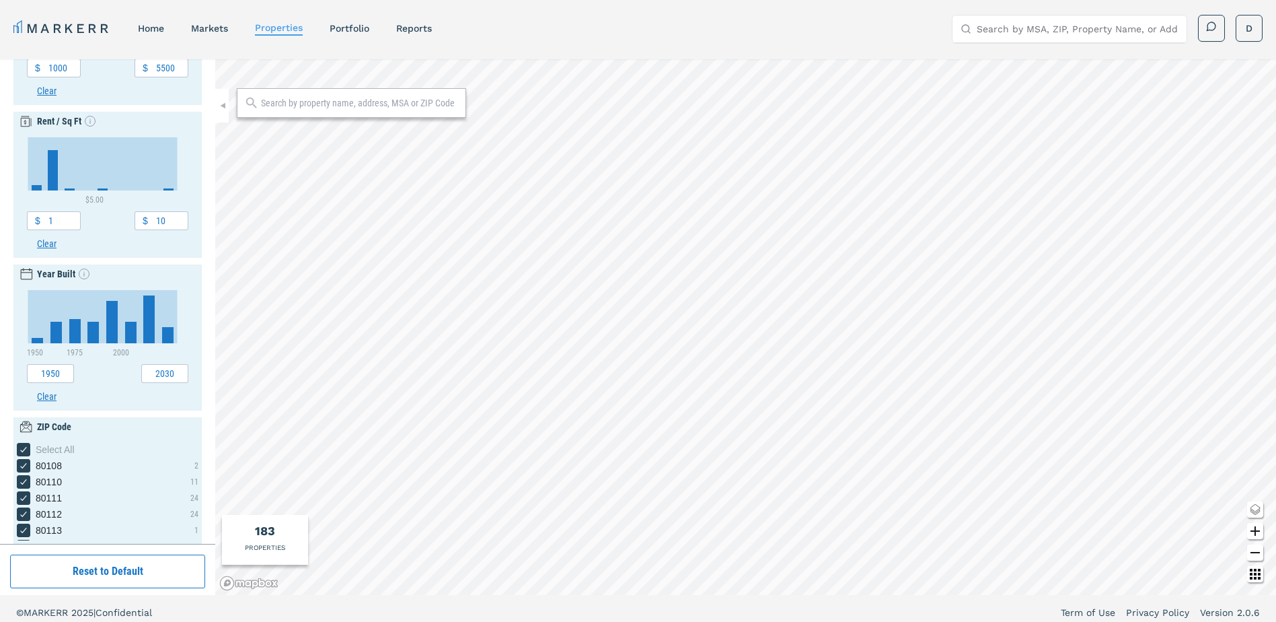
scroll to position [427, 0]
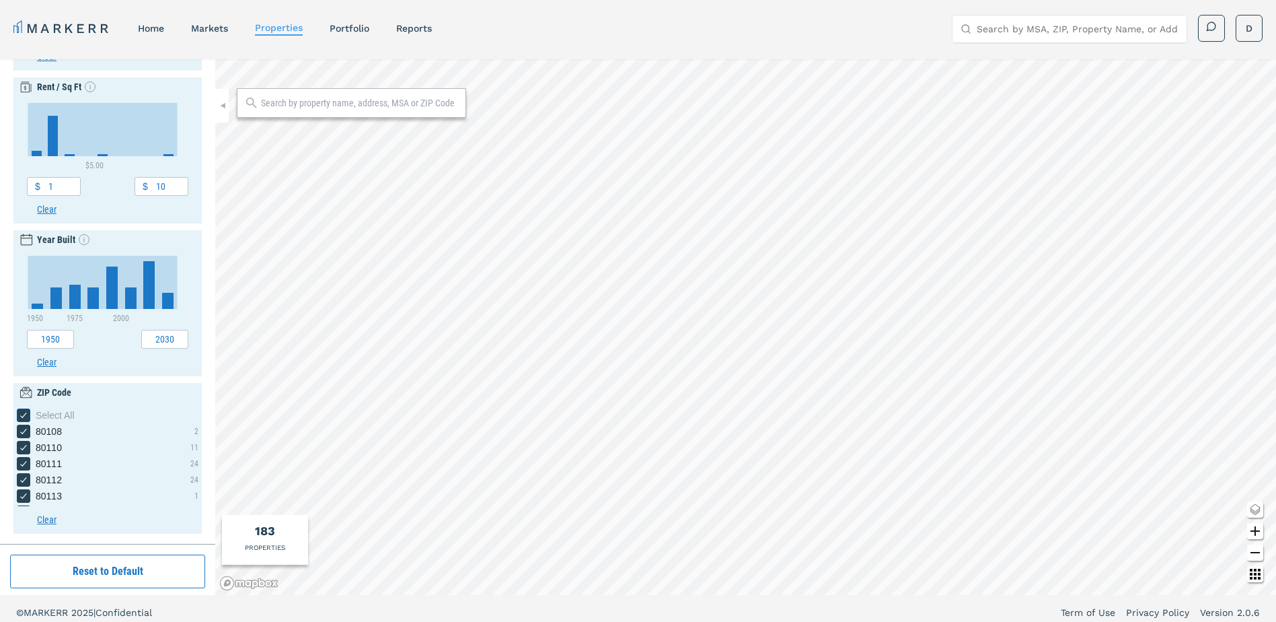
click at [67, 416] on div "Select All" at bounding box center [117, 414] width 163 height 13
click at [26, 416] on input "Select All" at bounding box center [21, 412] width 9 height 9
checkbox input "false"
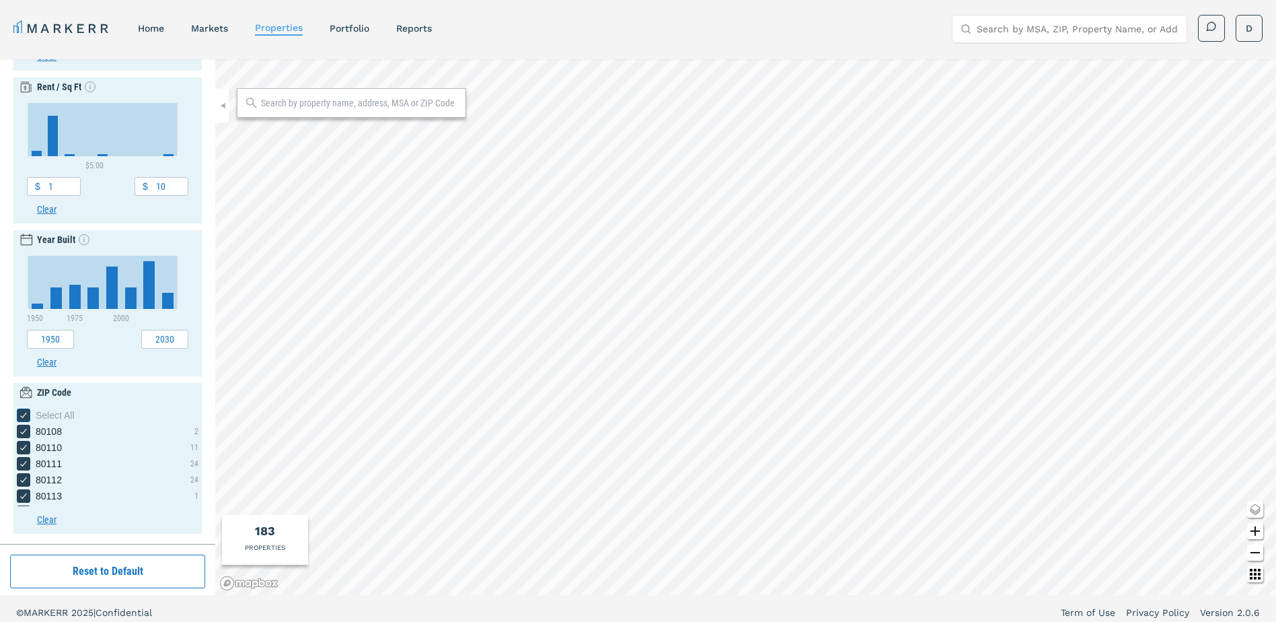
checkbox input "false"
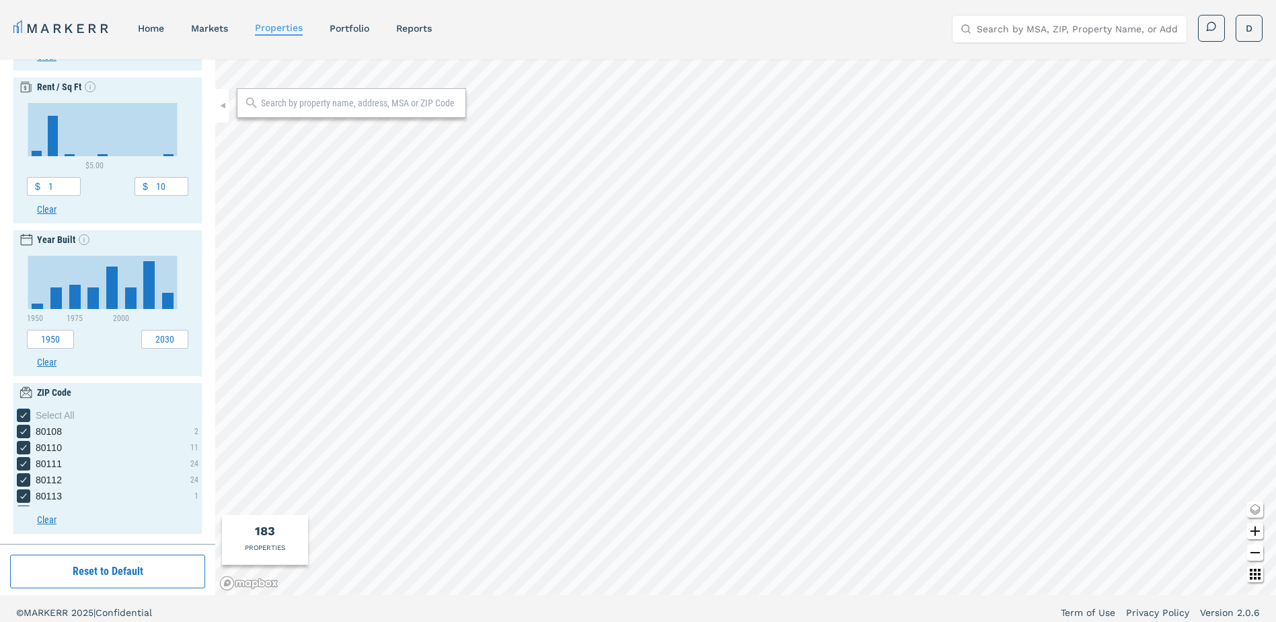
checkbox input "false"
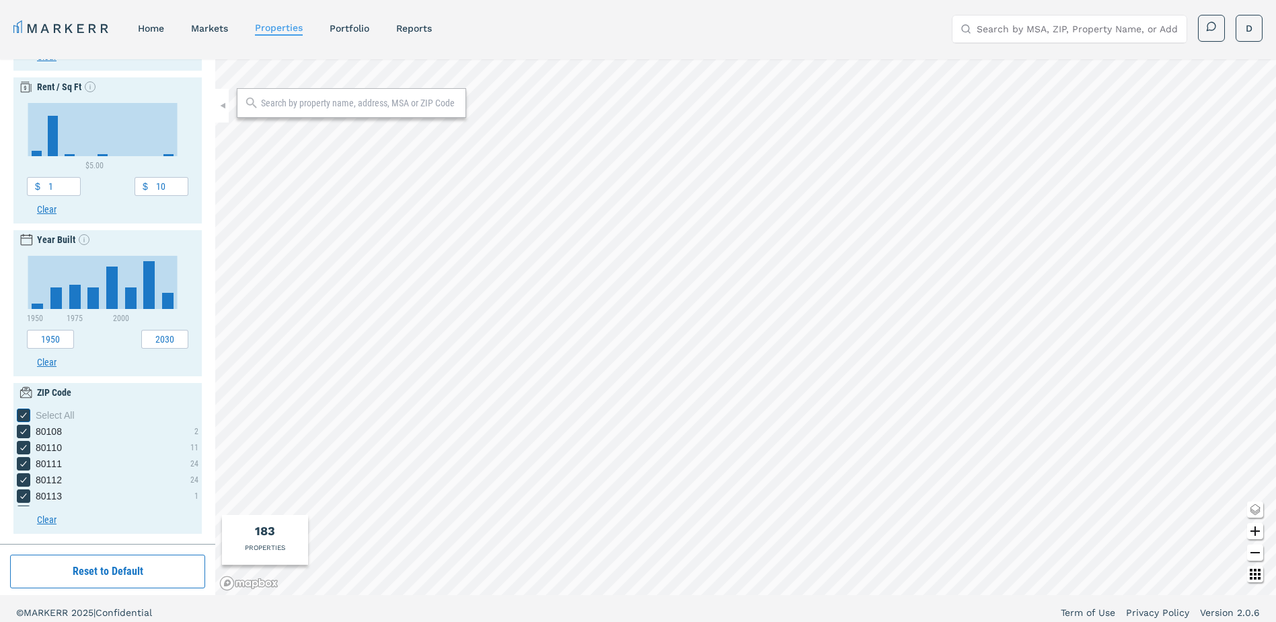
checkbox input "false"
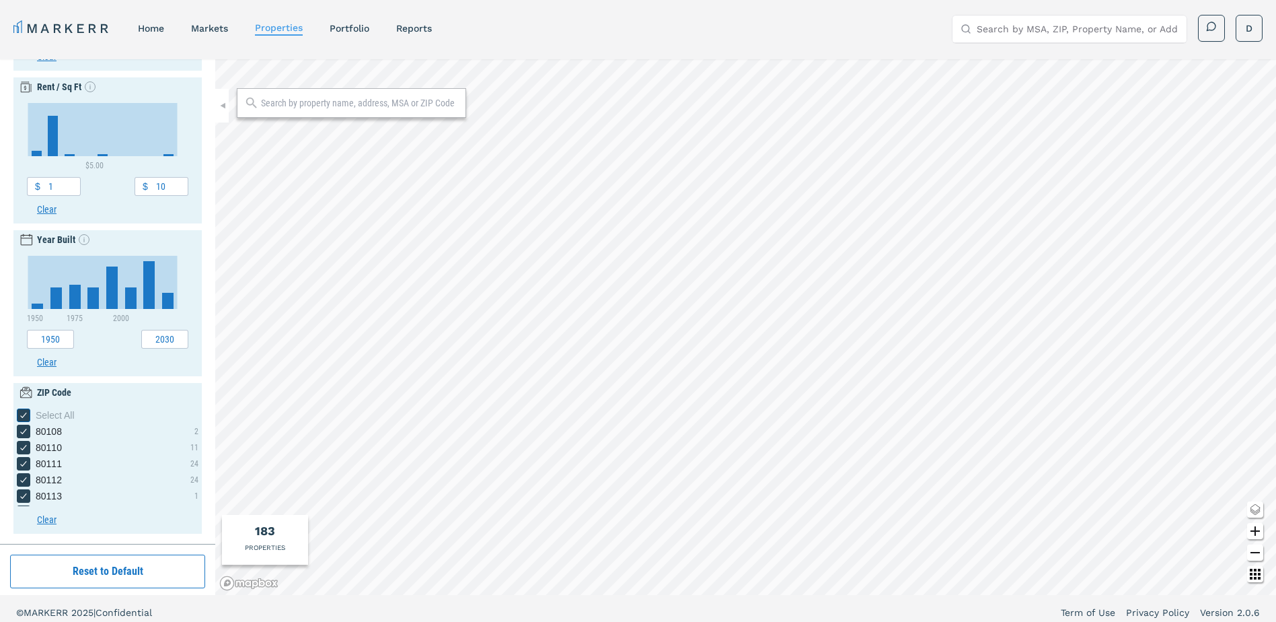
checkbox input "false"
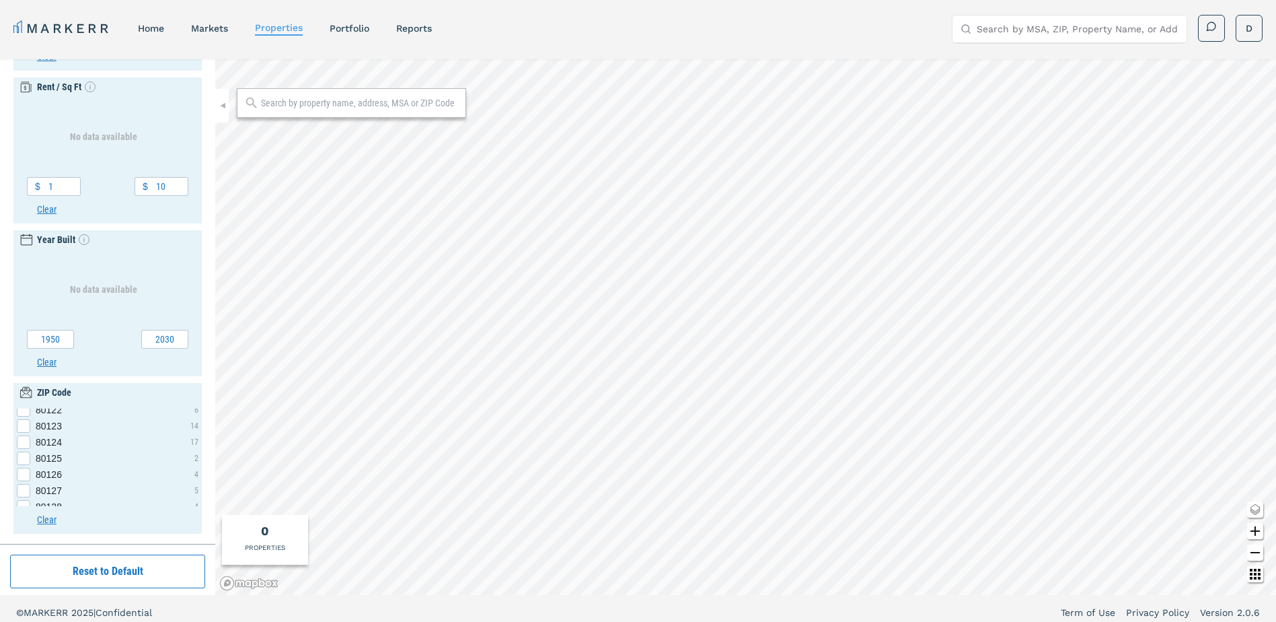
scroll to position [202, 0]
click at [21, 426] on div "80127 checkbox input" at bounding box center [23, 423] width 13 height 13
click at [21, 425] on input "80127" at bounding box center [21, 421] width 9 height 9
checkbox input "true"
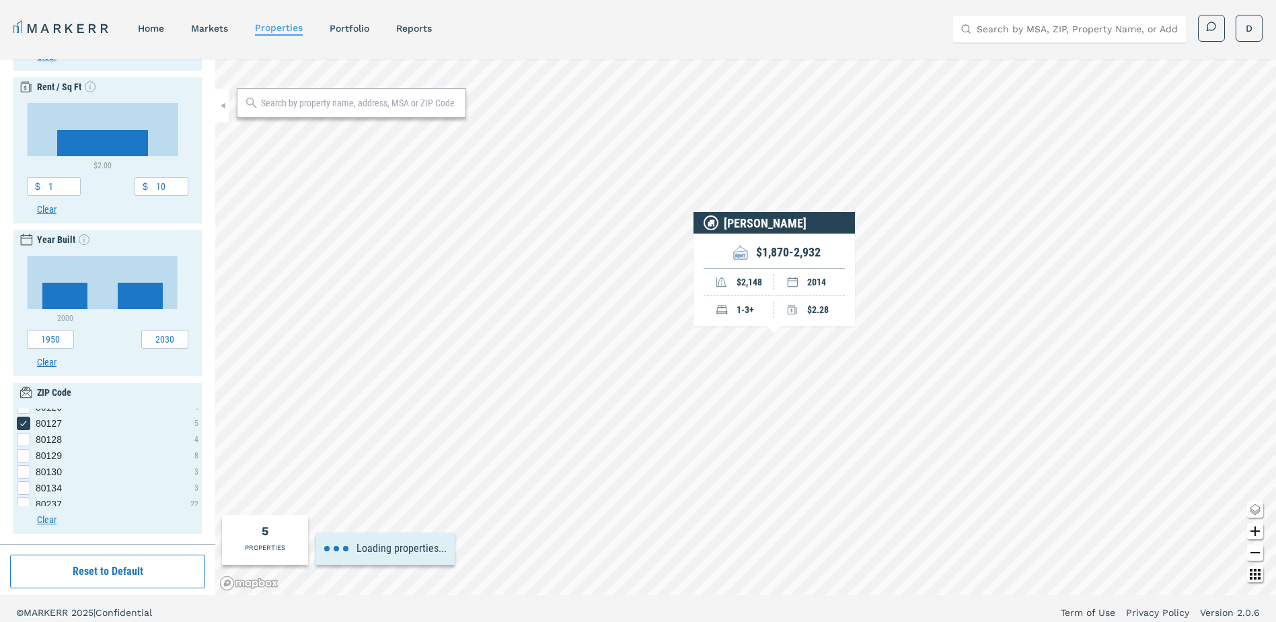
type input "500"
type input "1920"
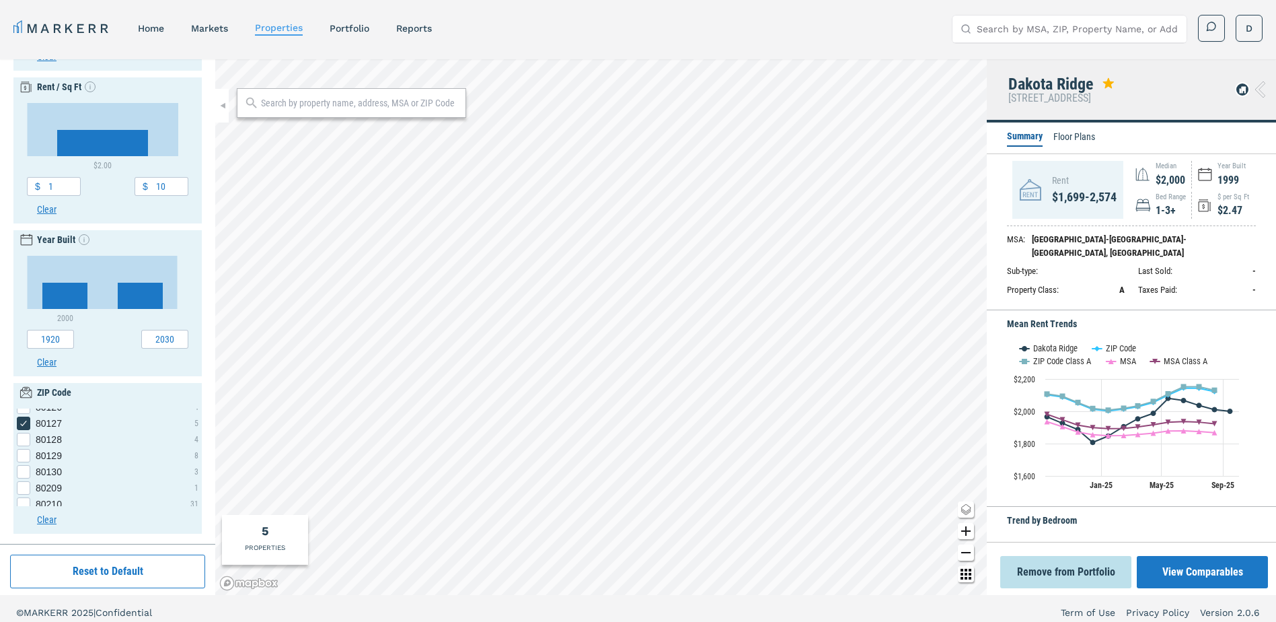
click at [1264, 88] on icon at bounding box center [1261, 89] width 10 height 16
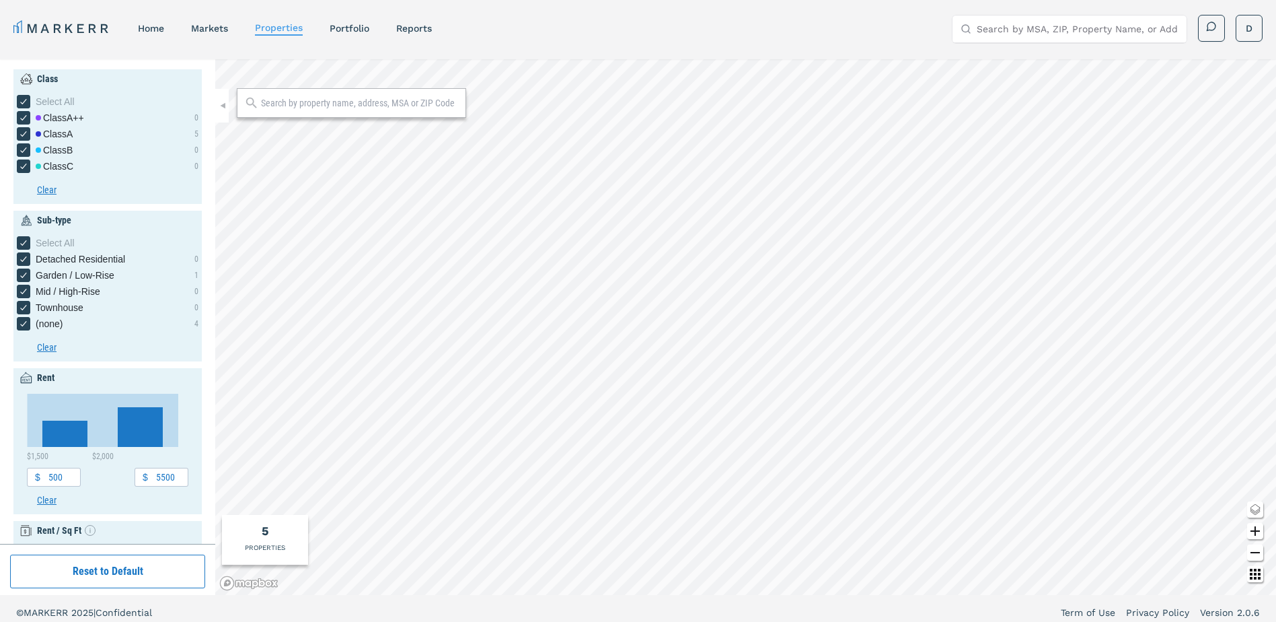
click at [391, 38] on div "MARKERR home markets properties Portfolio reports Search by MSA, ZIP, Property …" at bounding box center [638, 29] width 1250 height 28
click at [411, 26] on link "reports" at bounding box center [414, 28] width 36 height 11
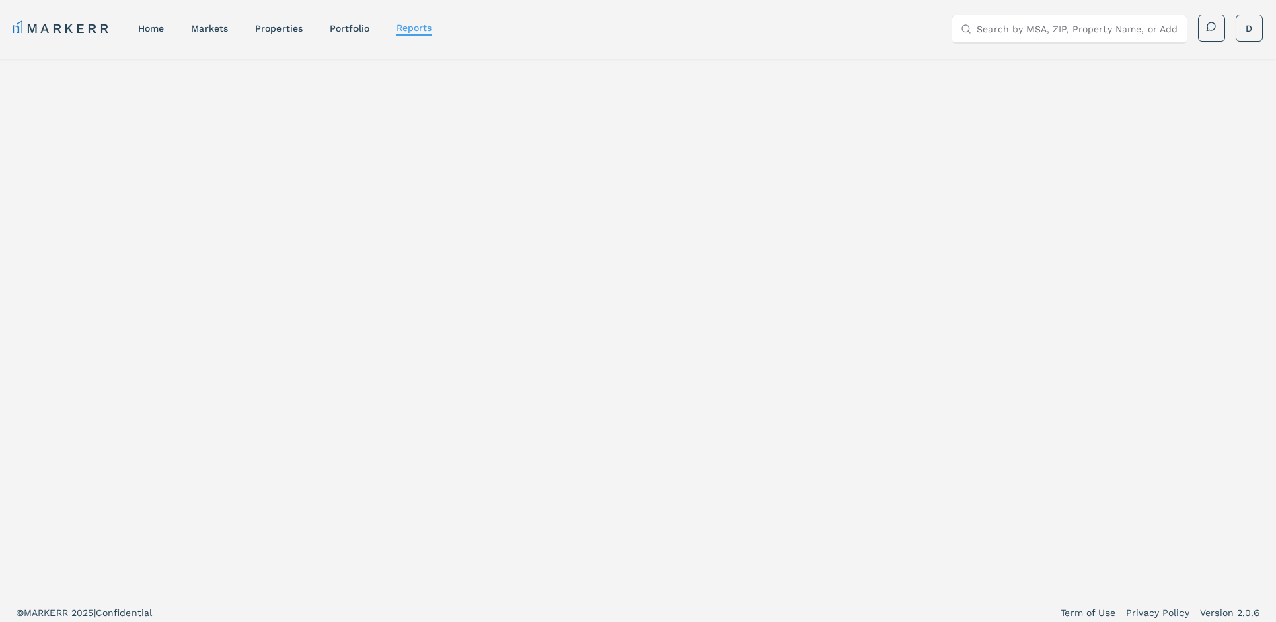
select select "-release_date"
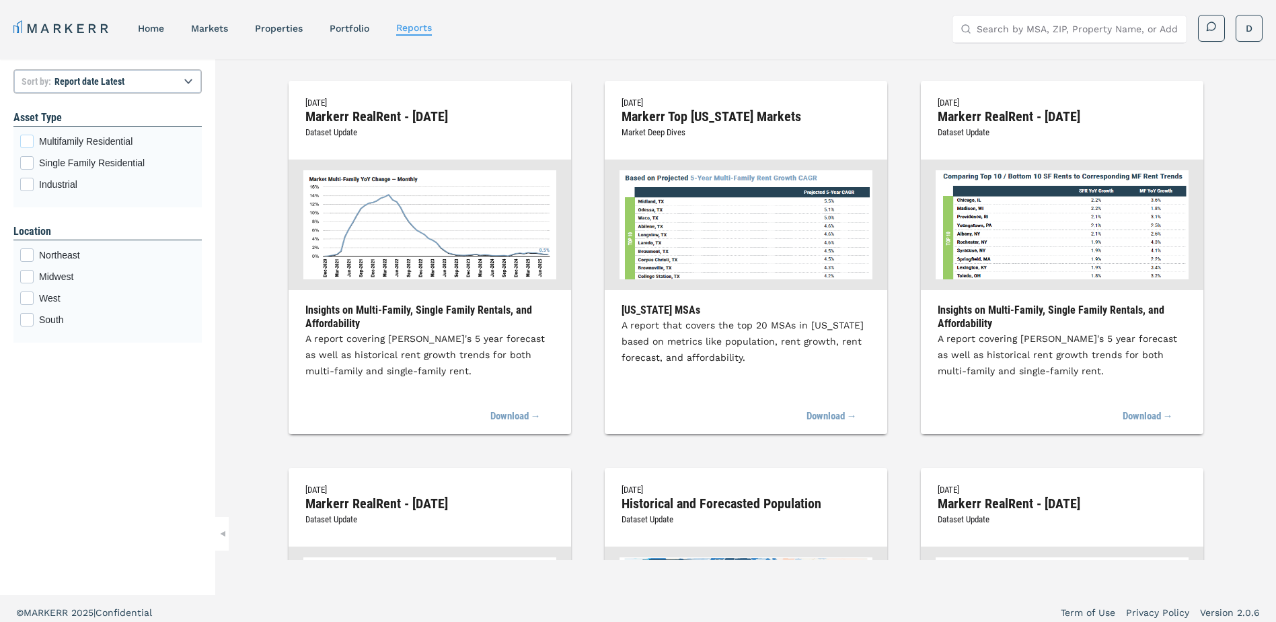
click at [28, 139] on div "Multifamily Residential checkbox input" at bounding box center [26, 141] width 13 height 13
click at [28, 139] on input "Multifamily Residential" at bounding box center [24, 139] width 9 height 9
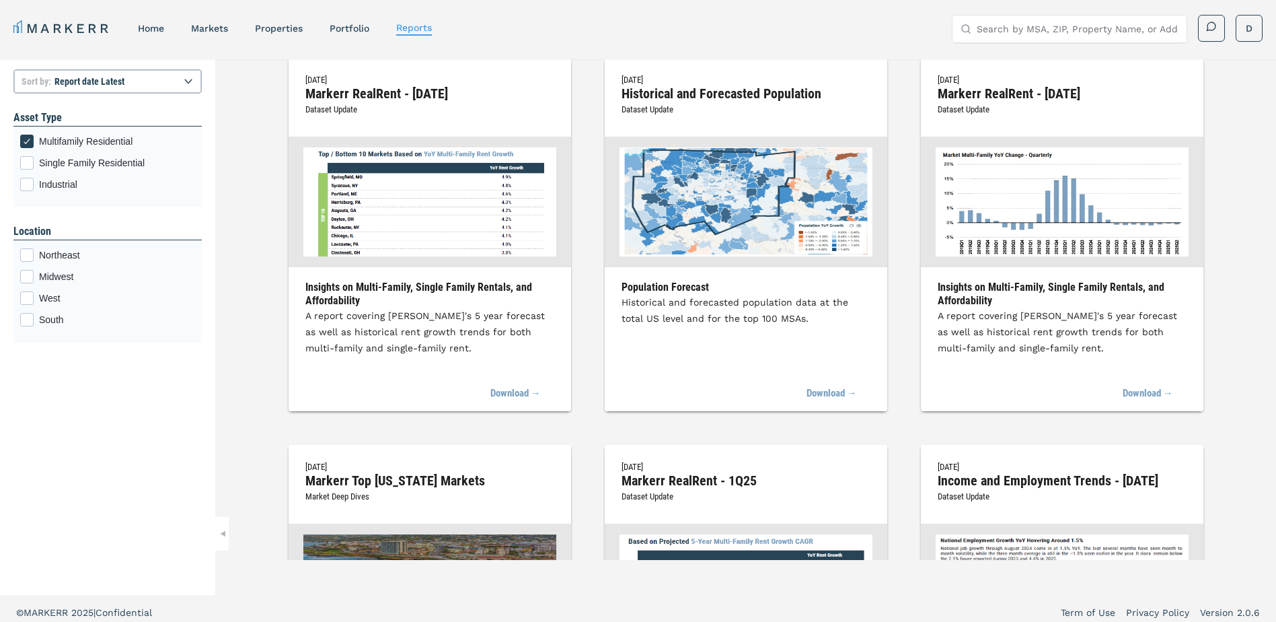
scroll to position [336, 0]
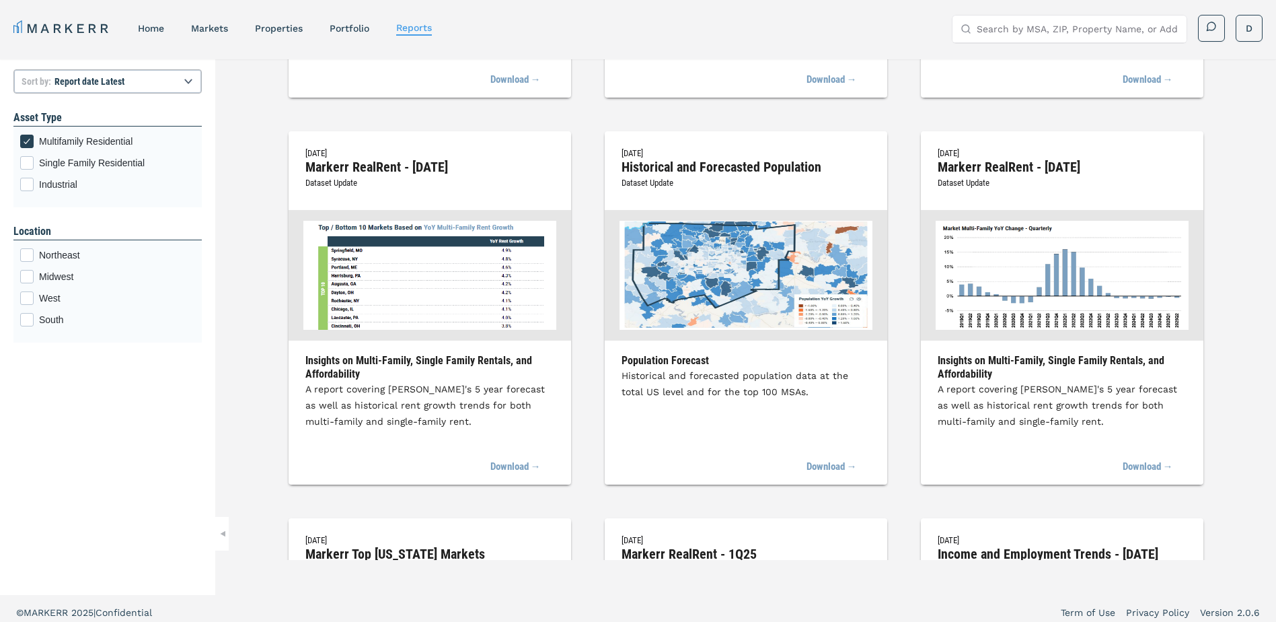
click at [970, 31] on icon at bounding box center [966, 29] width 11 height 11
click at [991, 29] on input "Search by MSA, ZIP, Property Name, or Address" at bounding box center [1078, 28] width 202 height 27
type input "80127"
click at [1023, 48] on div "80127, Littleton, Colorado ZIP" at bounding box center [1069, 61] width 234 height 35
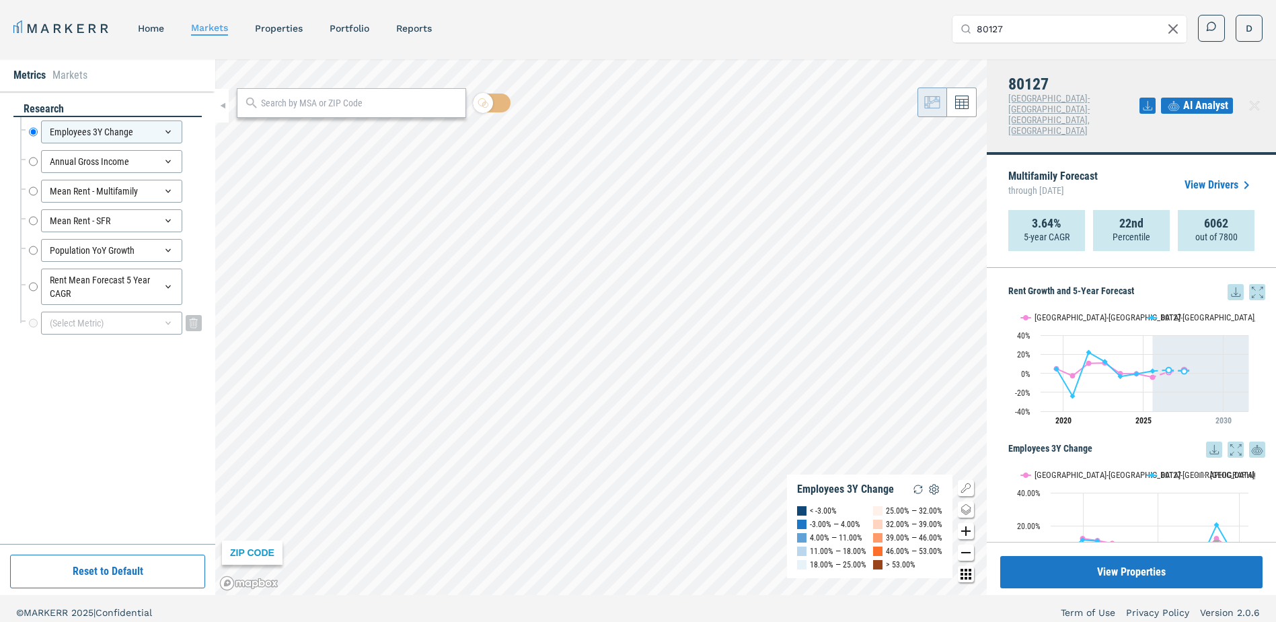
click at [129, 324] on div "(Select Metric)" at bounding box center [111, 323] width 141 height 23
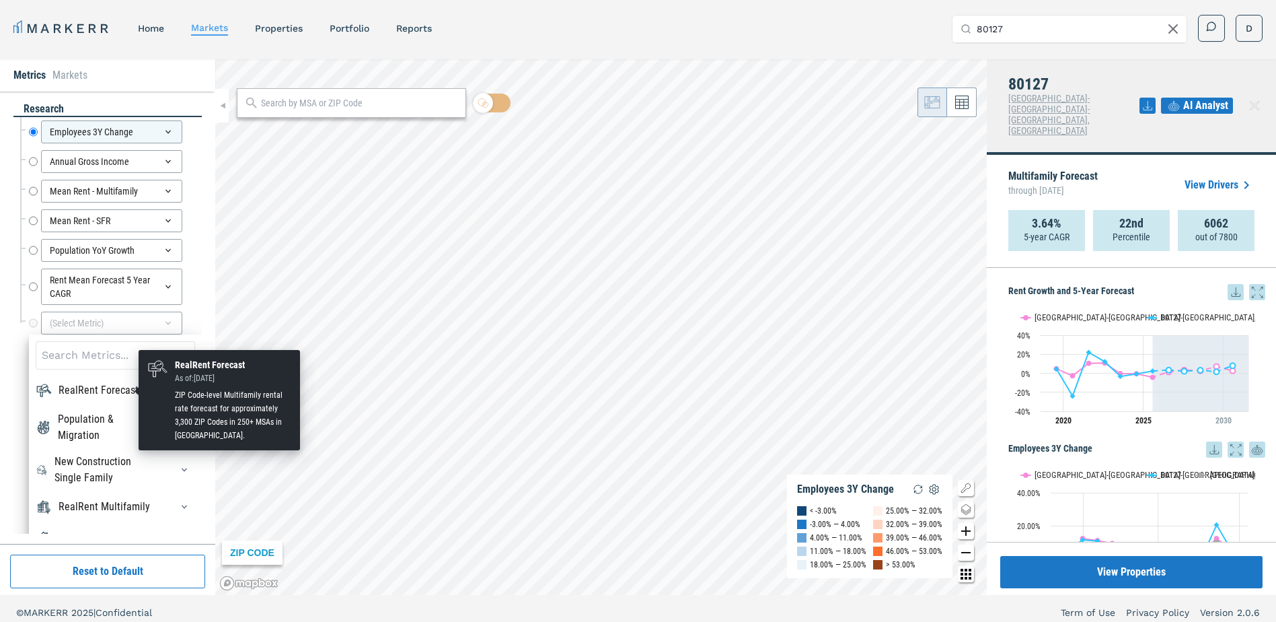
click at [98, 390] on div "RealRent Forecast" at bounding box center [99, 390] width 80 height 16
click at [76, 388] on div "RealRent Forecast" at bounding box center [99, 390] width 80 height 16
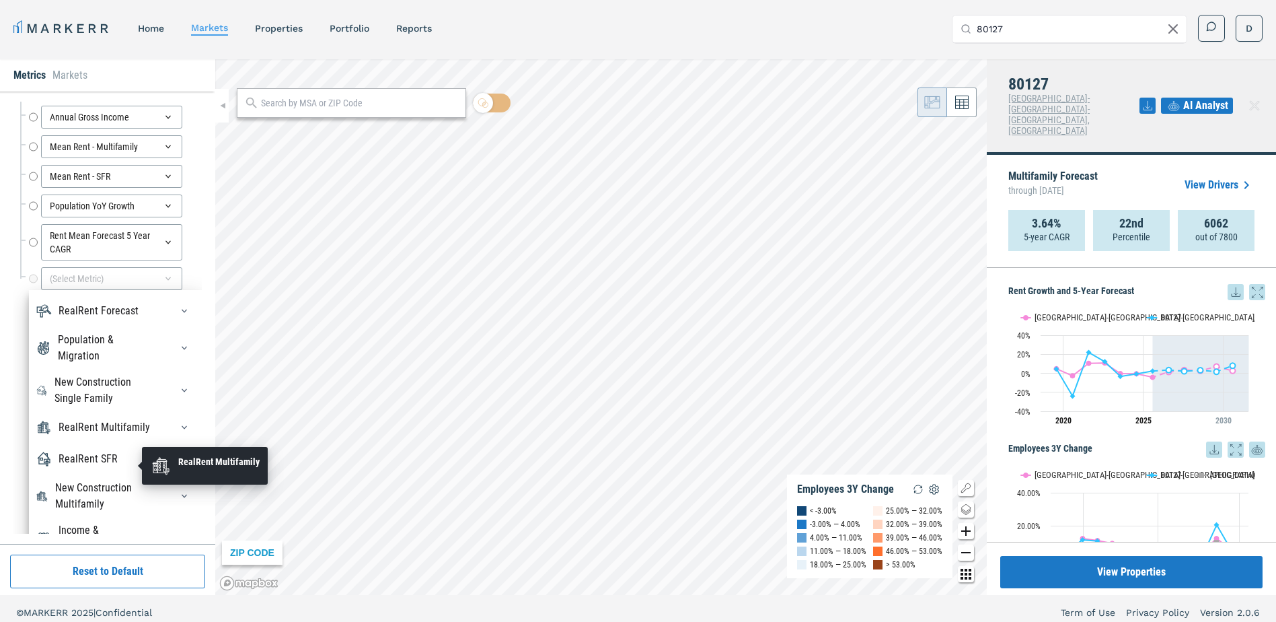
scroll to position [67, 0]
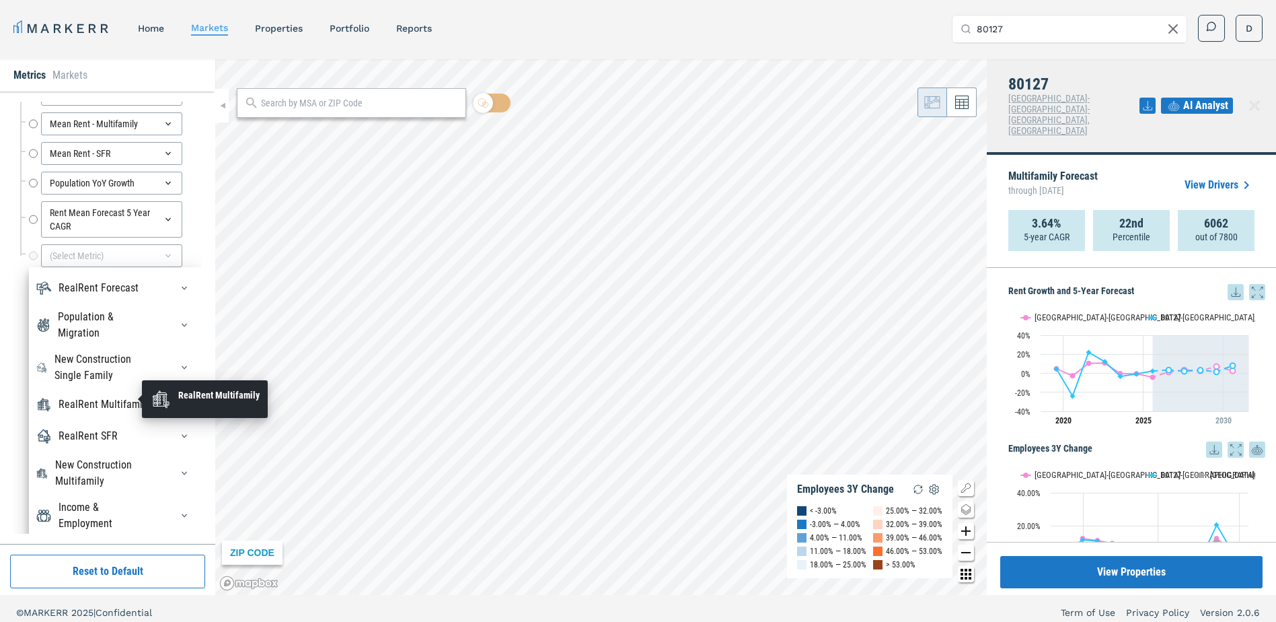
click at [107, 401] on div "RealRent Multifamily" at bounding box center [105, 404] width 92 height 16
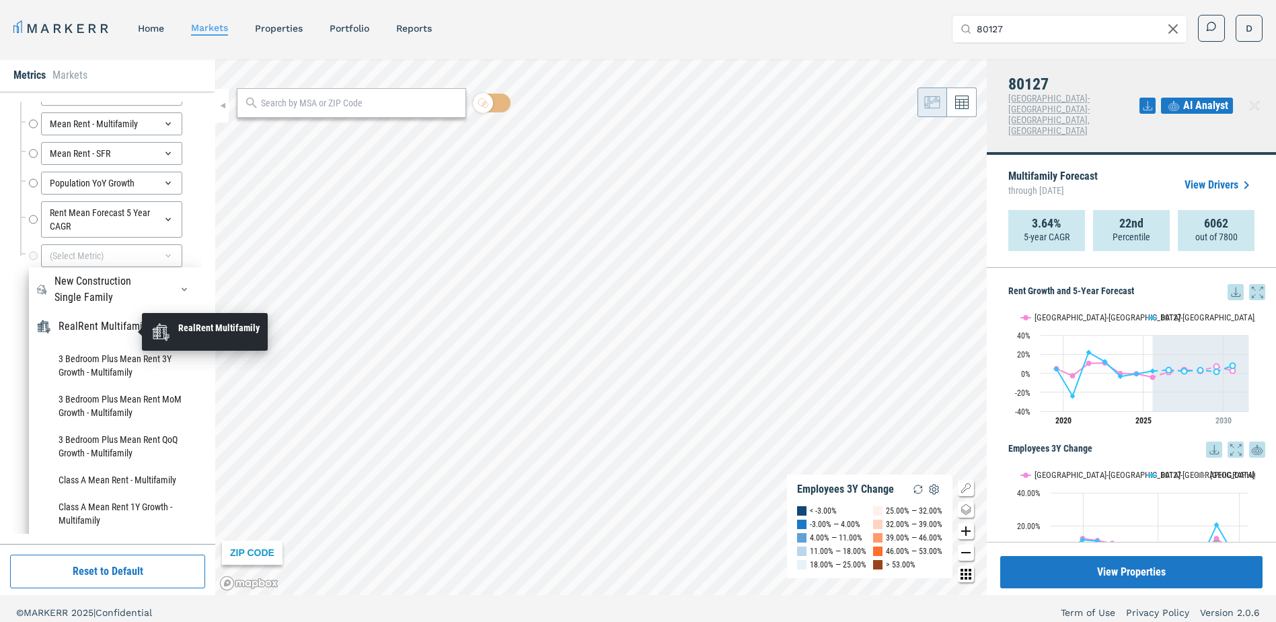
click at [100, 334] on div "RealRent Multifamily" at bounding box center [105, 326] width 92 height 16
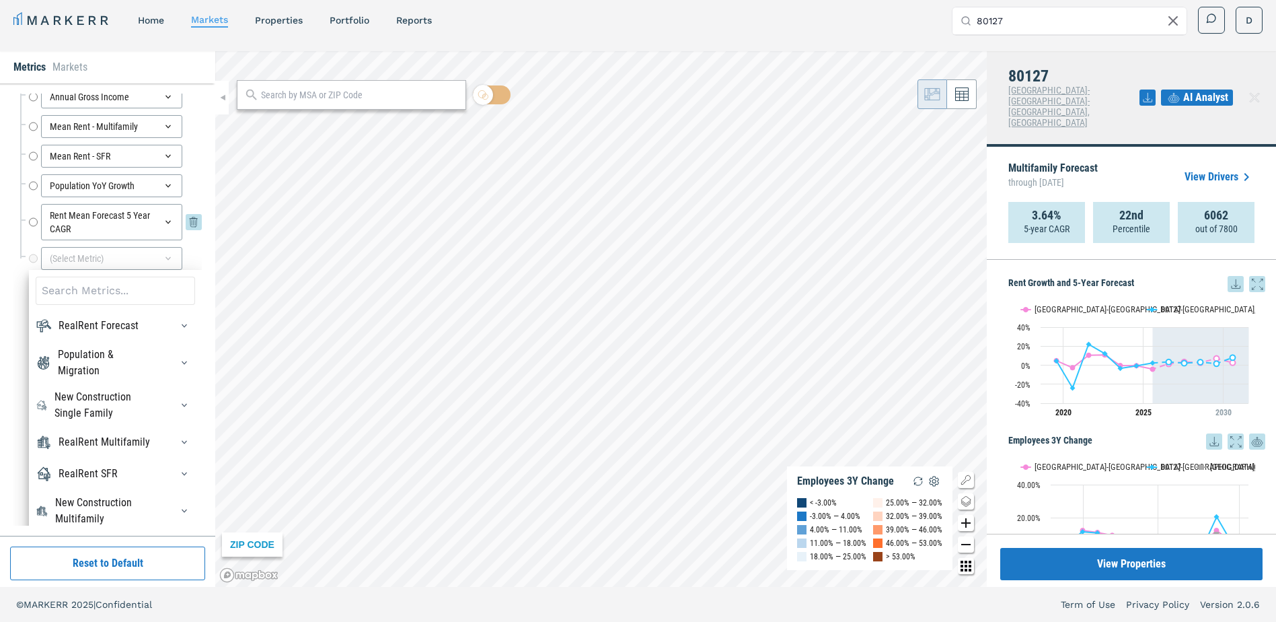
scroll to position [0, 0]
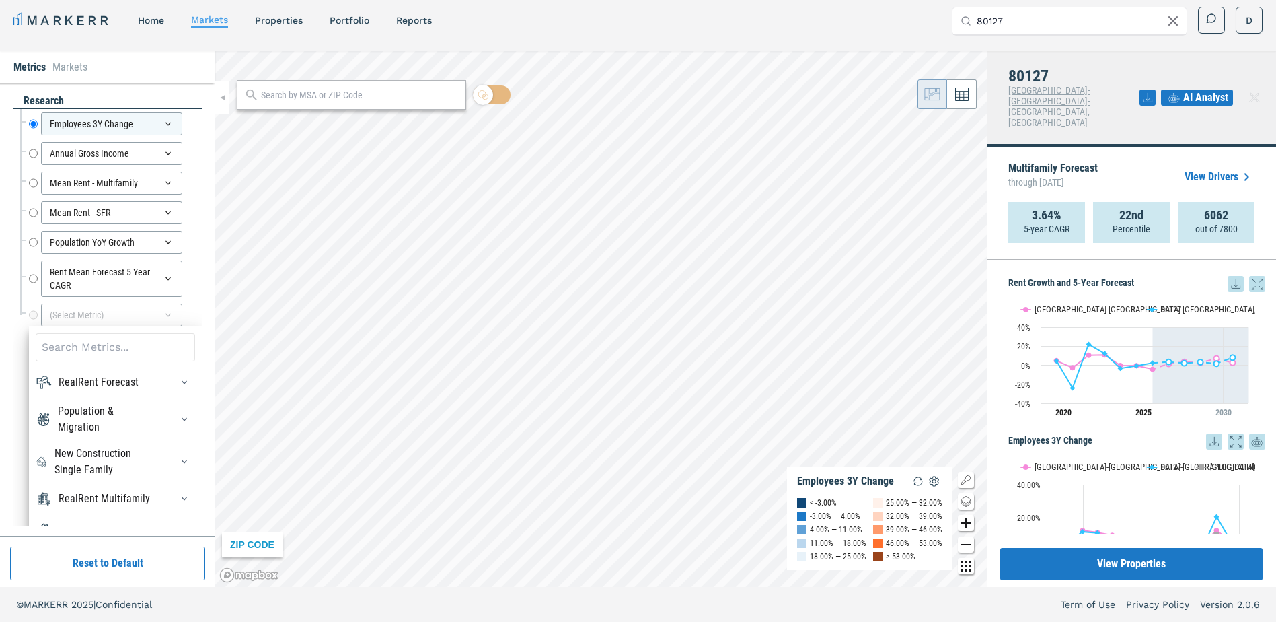
click at [108, 381] on div "RealRent Forecast" at bounding box center [99, 382] width 80 height 16
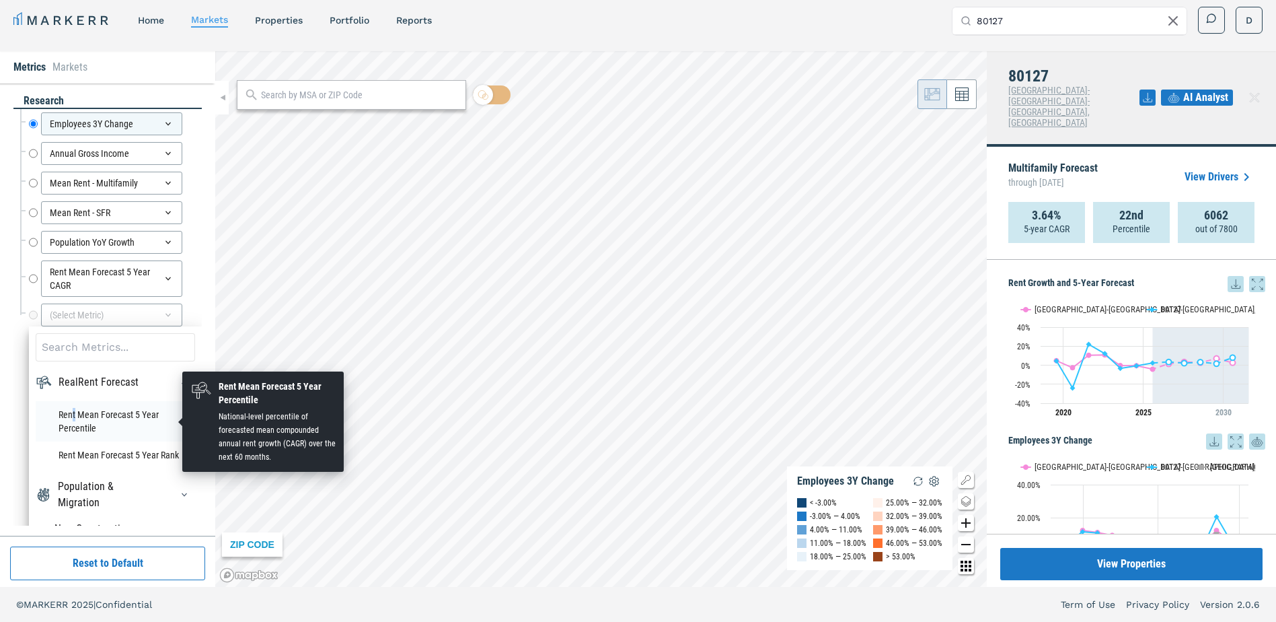
click at [73, 410] on li "Rent Mean Forecast 5 Year Percentile" at bounding box center [115, 421] width 159 height 40
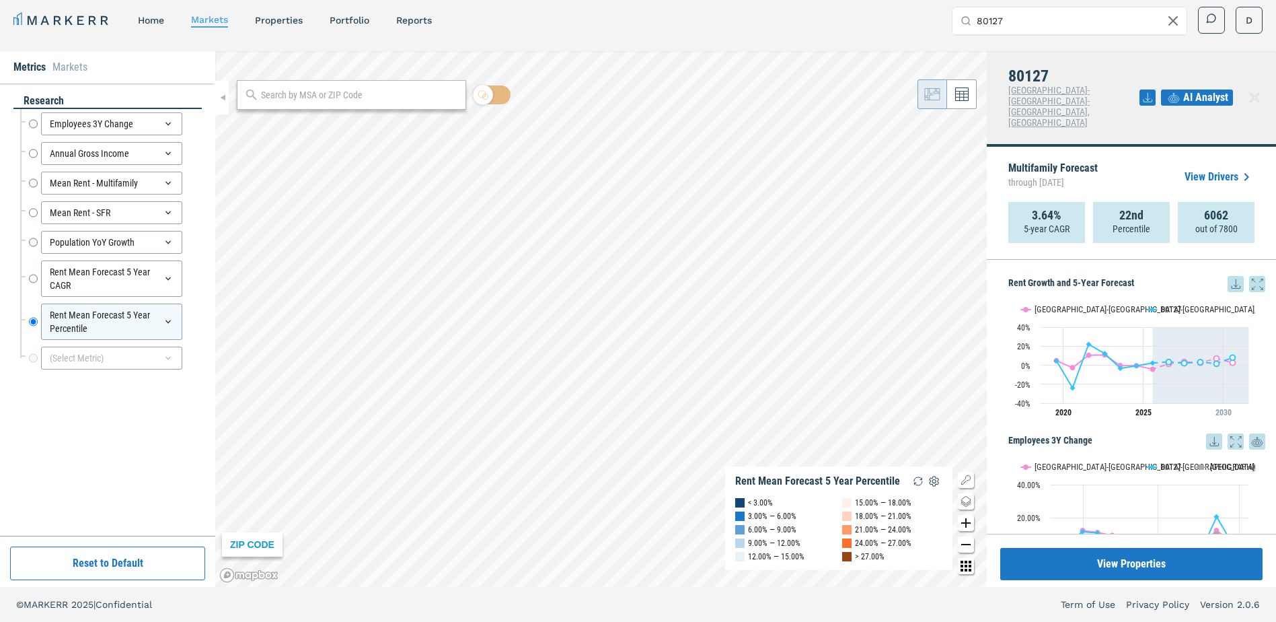
click at [1199, 89] on span "AI Analyst" at bounding box center [1206, 97] width 45 height 16
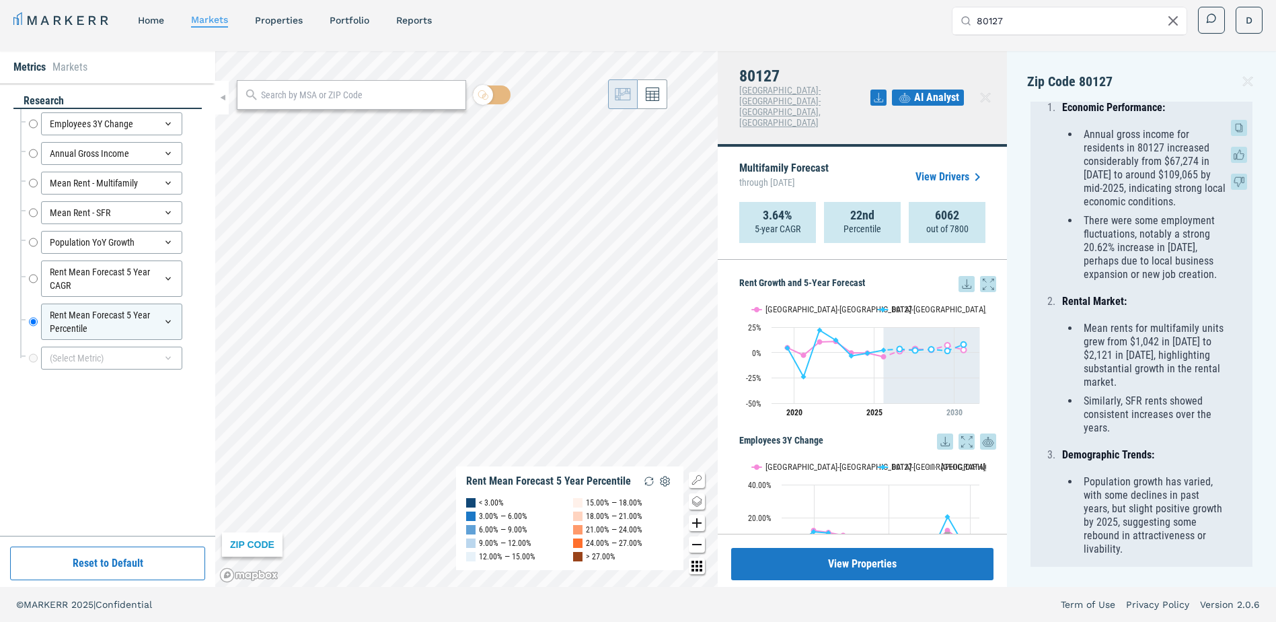
scroll to position [942, 0]
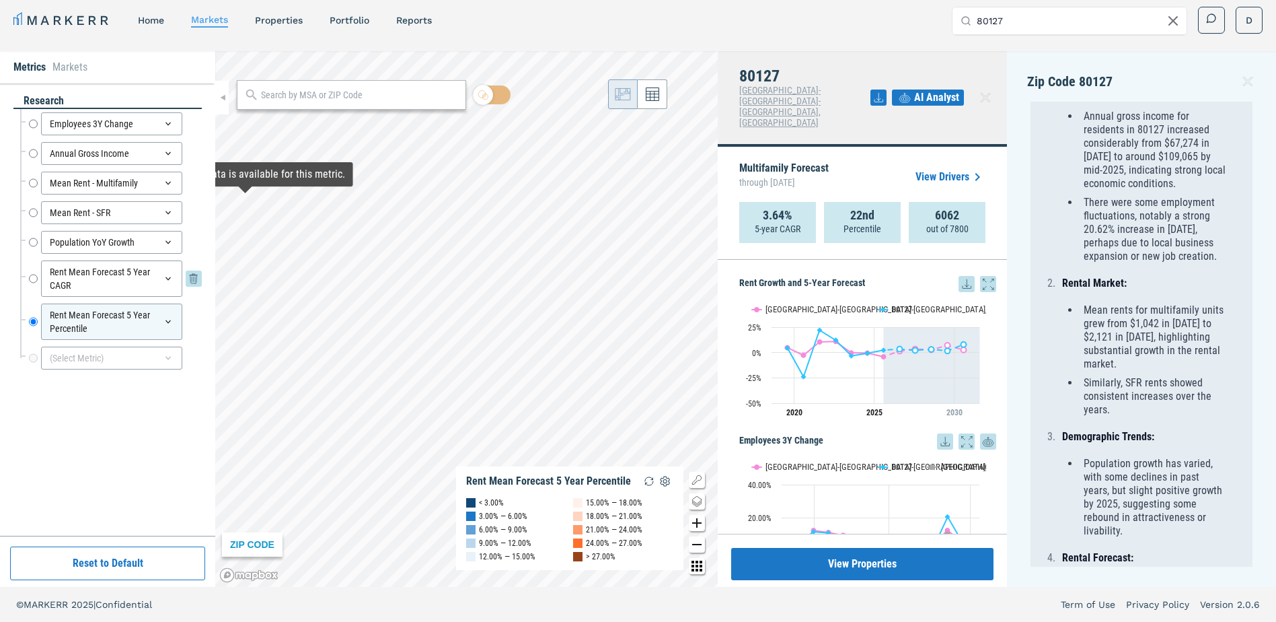
click at [144, 278] on div "Rent Mean Forecast 5 Year CAGR" at bounding box center [111, 278] width 141 height 36
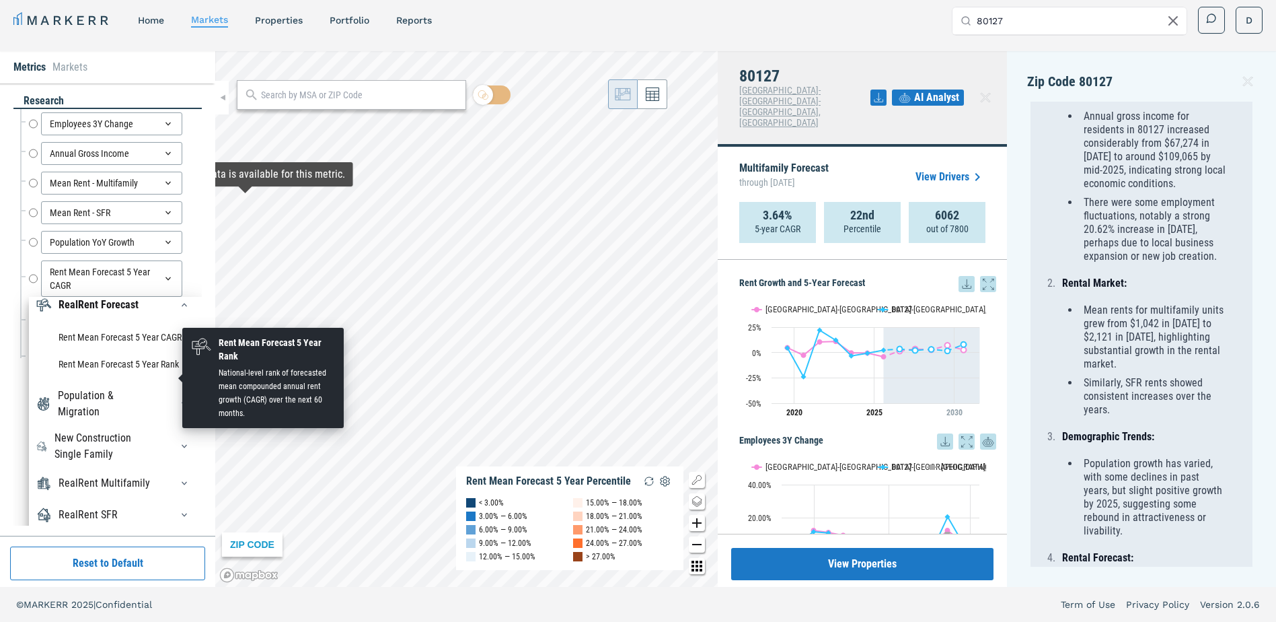
scroll to position [121, 0]
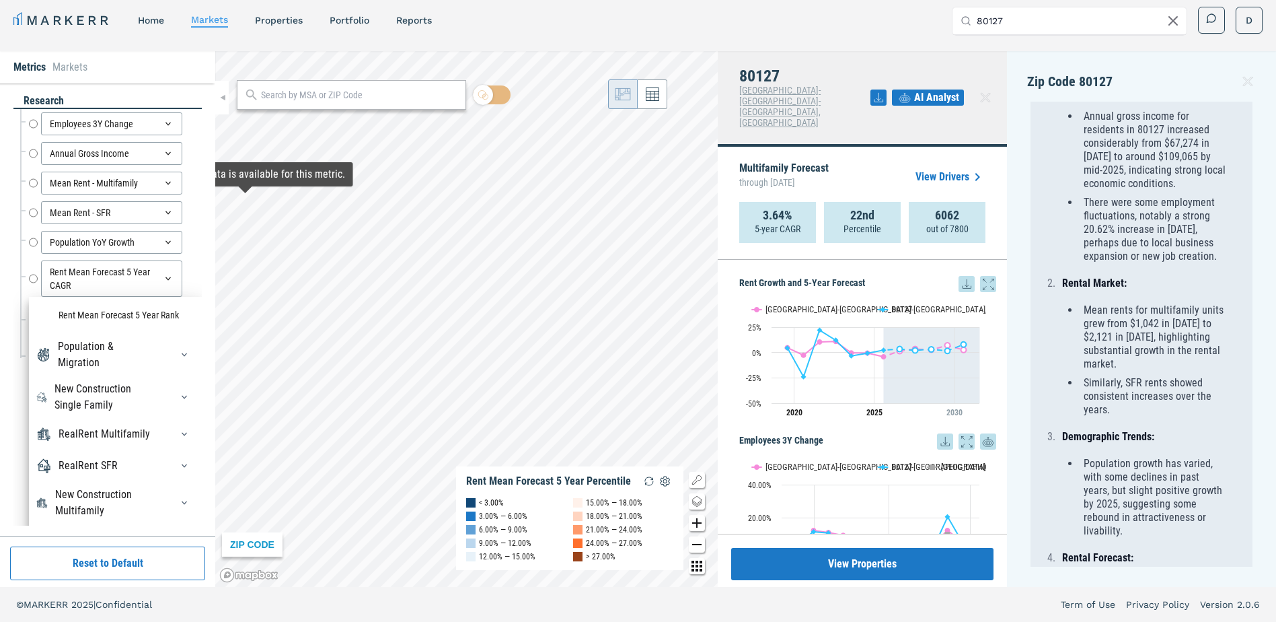
click at [166, 427] on div at bounding box center [181, 434] width 30 height 22
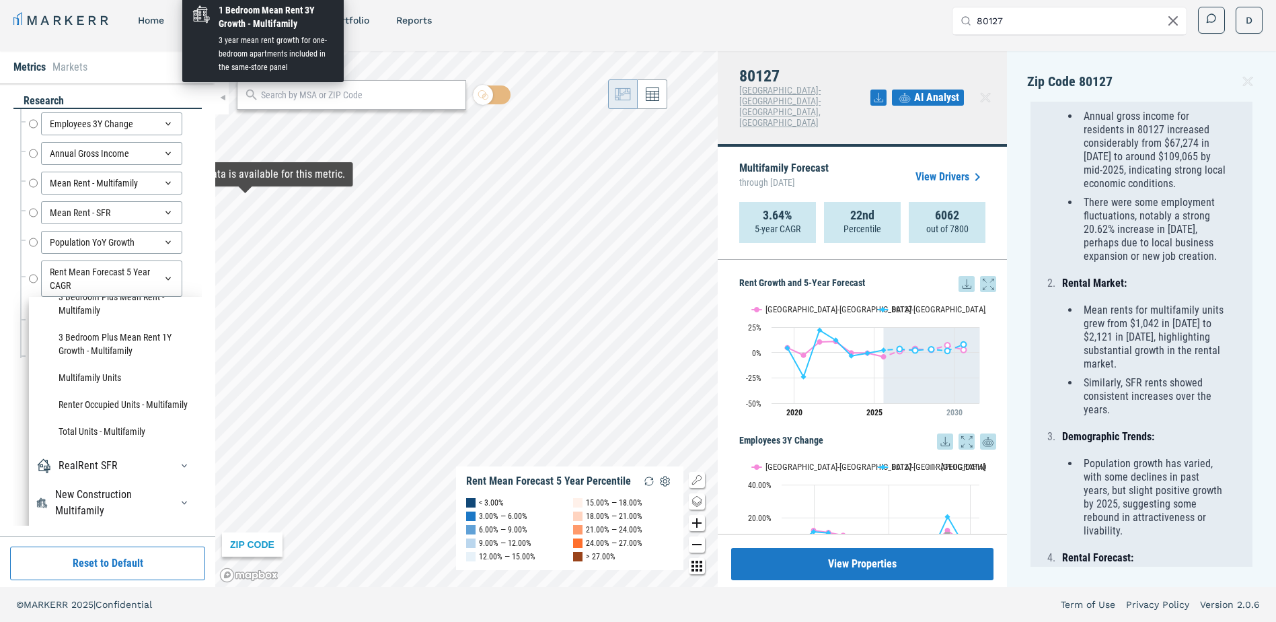
scroll to position [1758, 0]
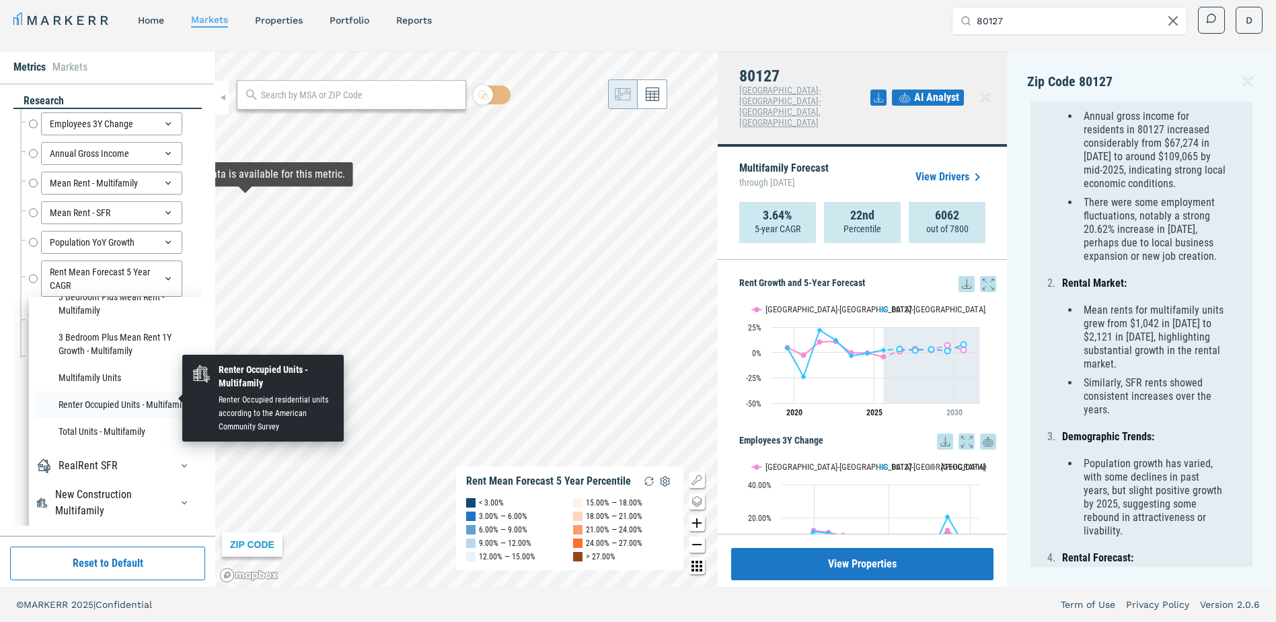
click at [104, 394] on li "Renter Occupied Units - Multifamily" at bounding box center [115, 404] width 159 height 27
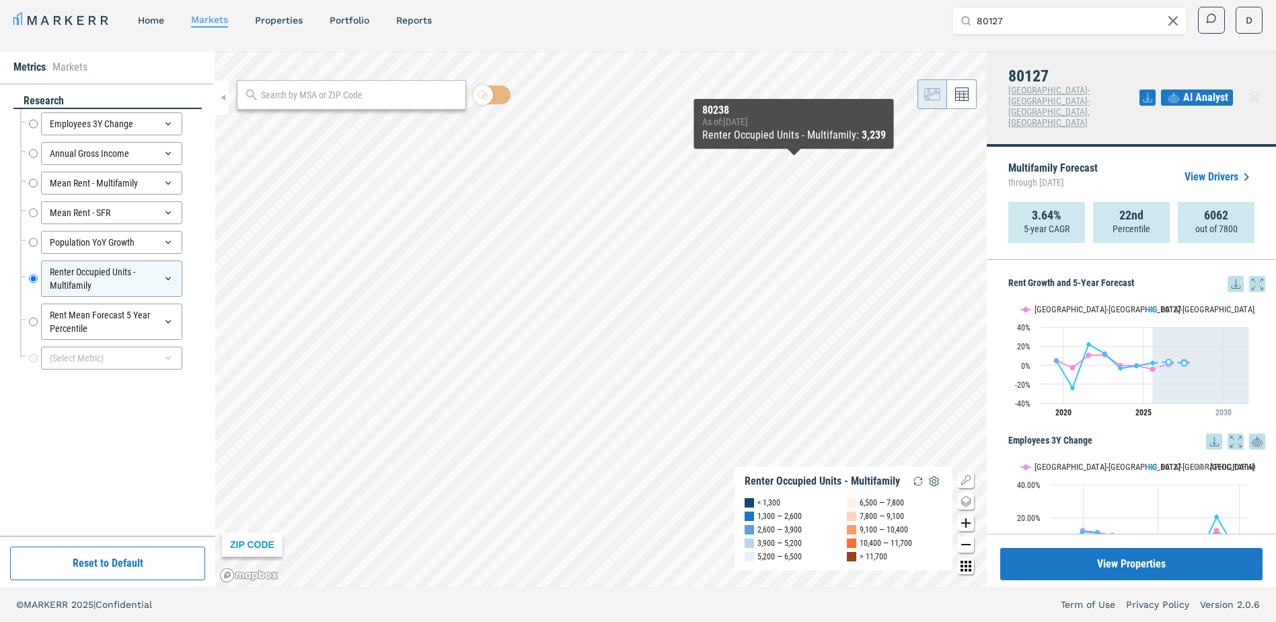
click at [1220, 89] on span "AI Analyst" at bounding box center [1206, 97] width 45 height 16
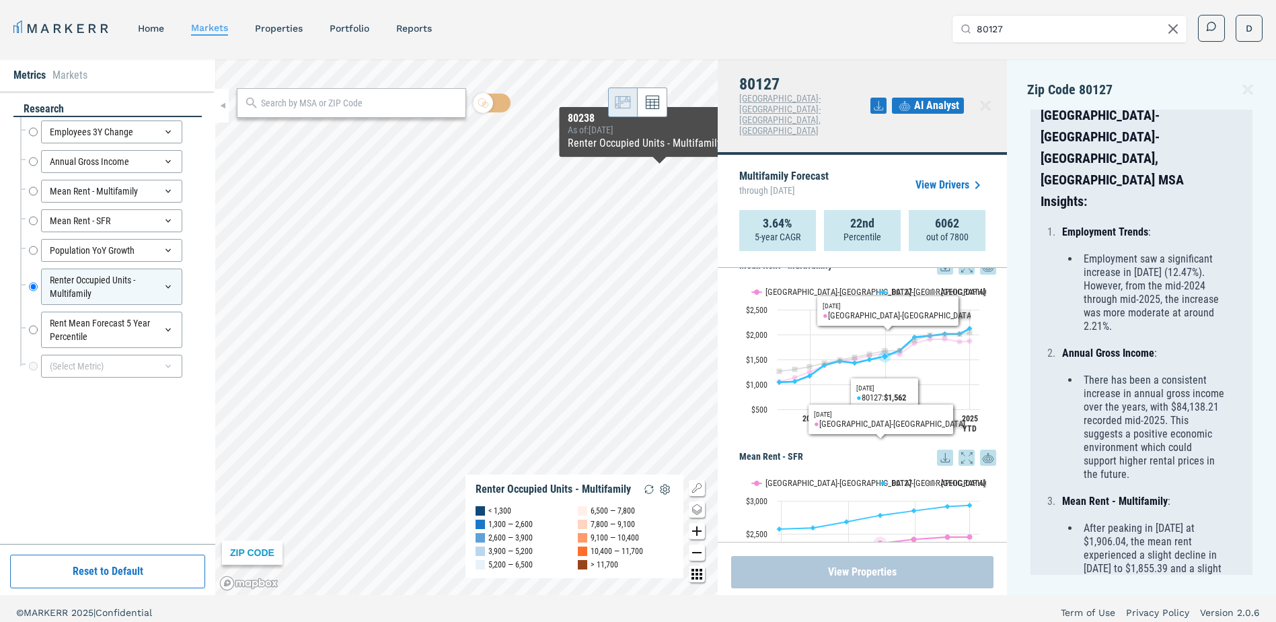
scroll to position [807, 0]
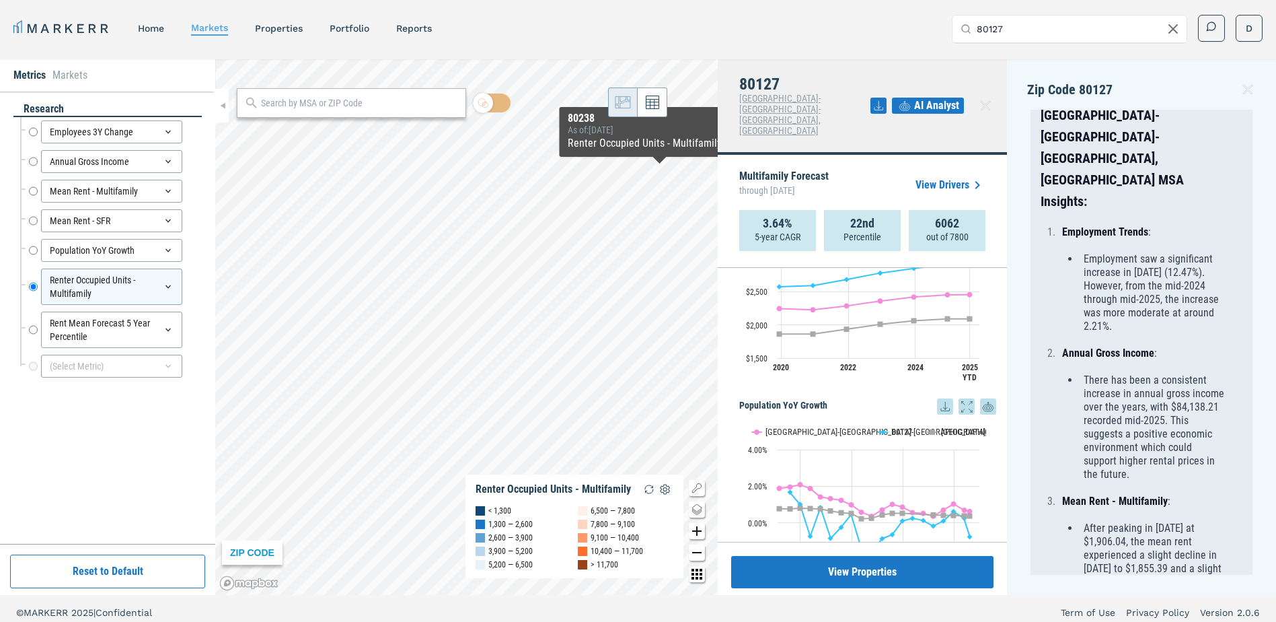
click at [937, 177] on link "View Drivers" at bounding box center [951, 185] width 70 height 16
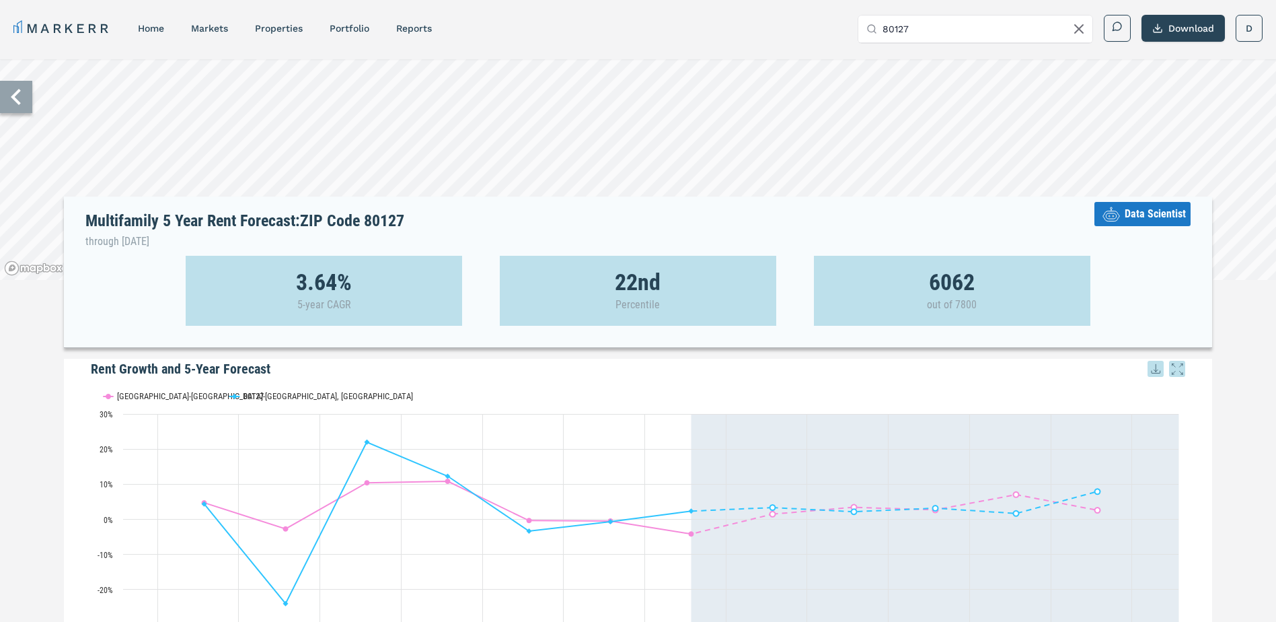
click at [1177, 226] on button "Data Scientist" at bounding box center [1143, 214] width 96 height 24
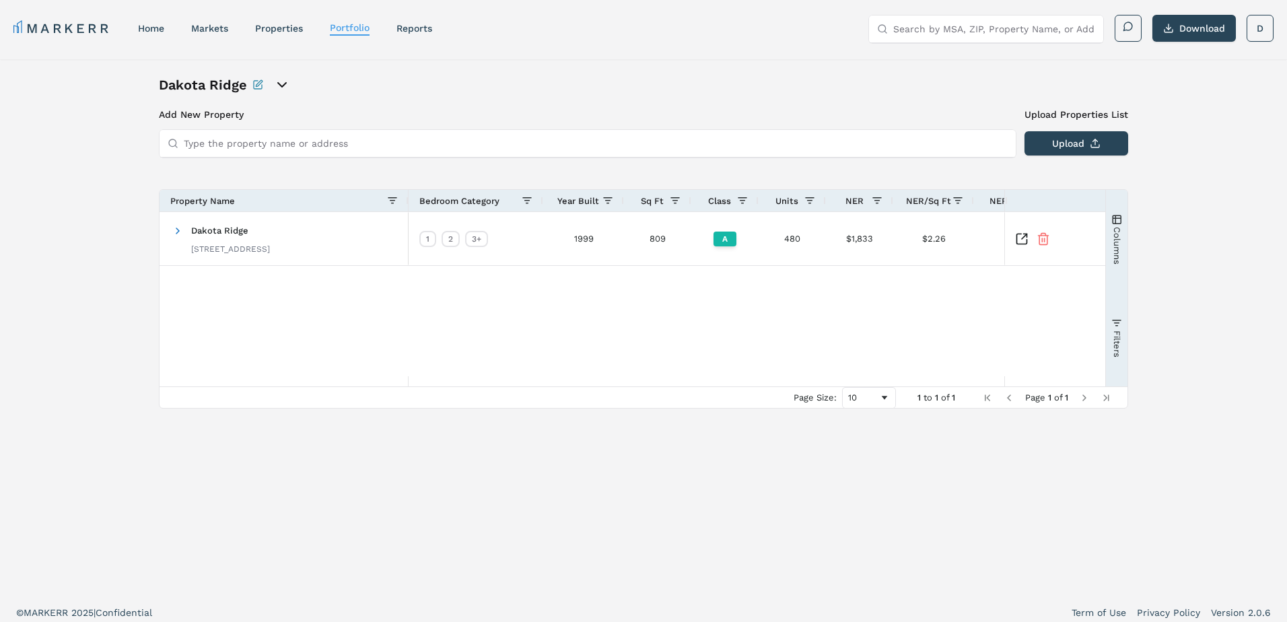
click at [1244, 35] on html "MARKERR home markets properties Portfolio reports Search by MSA, ZIP, Property …" at bounding box center [643, 315] width 1287 height 630
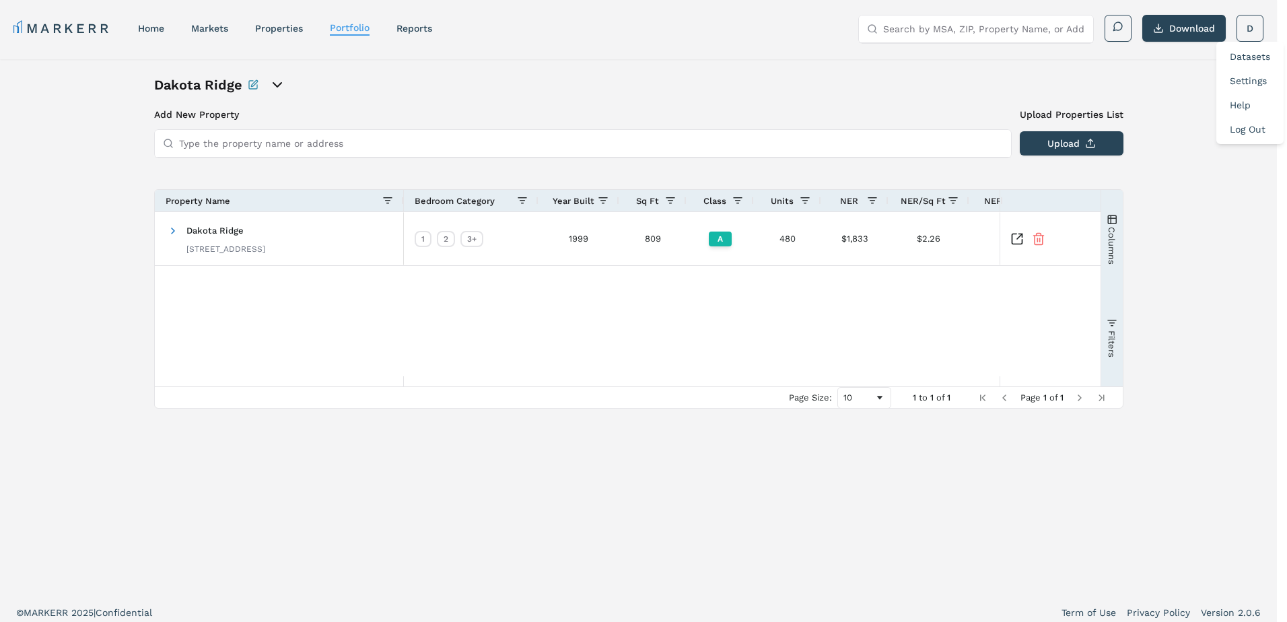
click at [1247, 139] on div "Log Out" at bounding box center [1250, 129] width 62 height 24
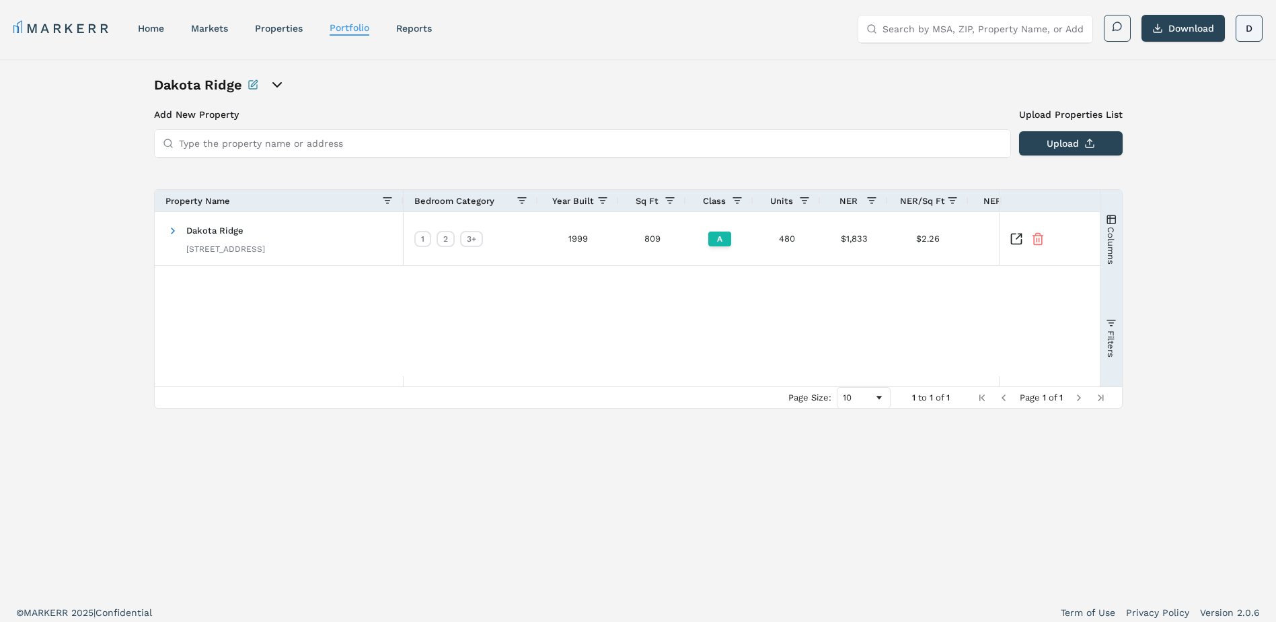
click at [1243, 34] on html "MARKERR home markets properties Portfolio reports Search by MSA, ZIP, Property …" at bounding box center [638, 315] width 1276 height 630
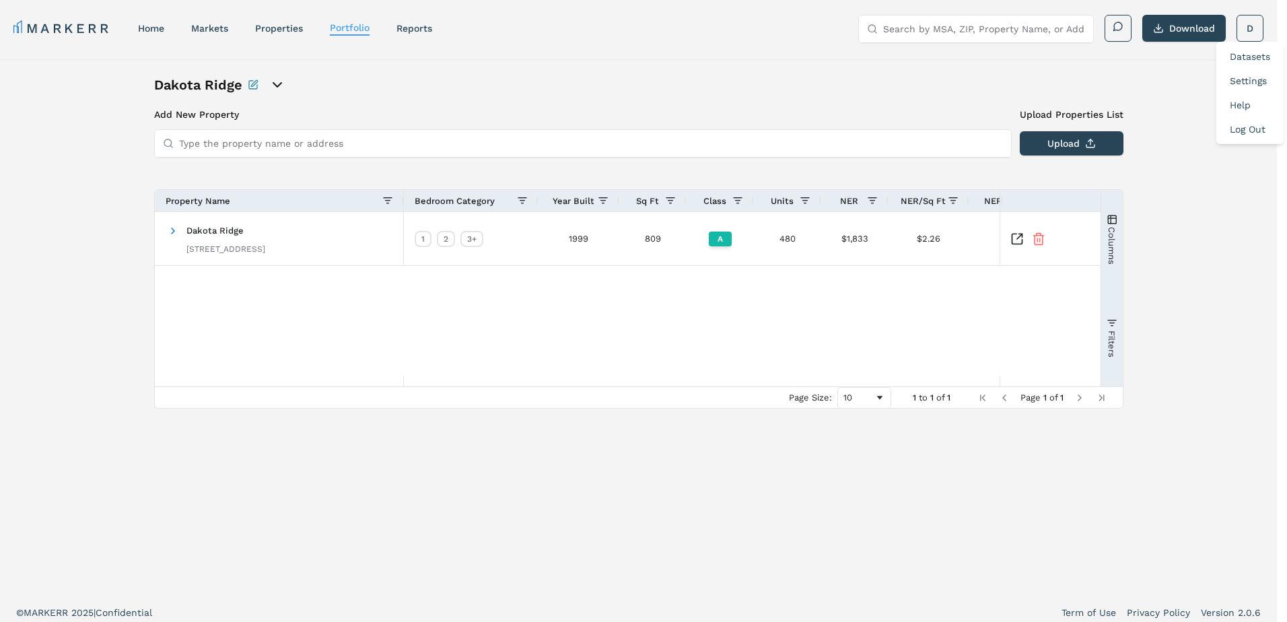
click at [1239, 131] on link "Log Out" at bounding box center [1247, 129] width 36 height 11
